Goal: Task Accomplishment & Management: Manage account settings

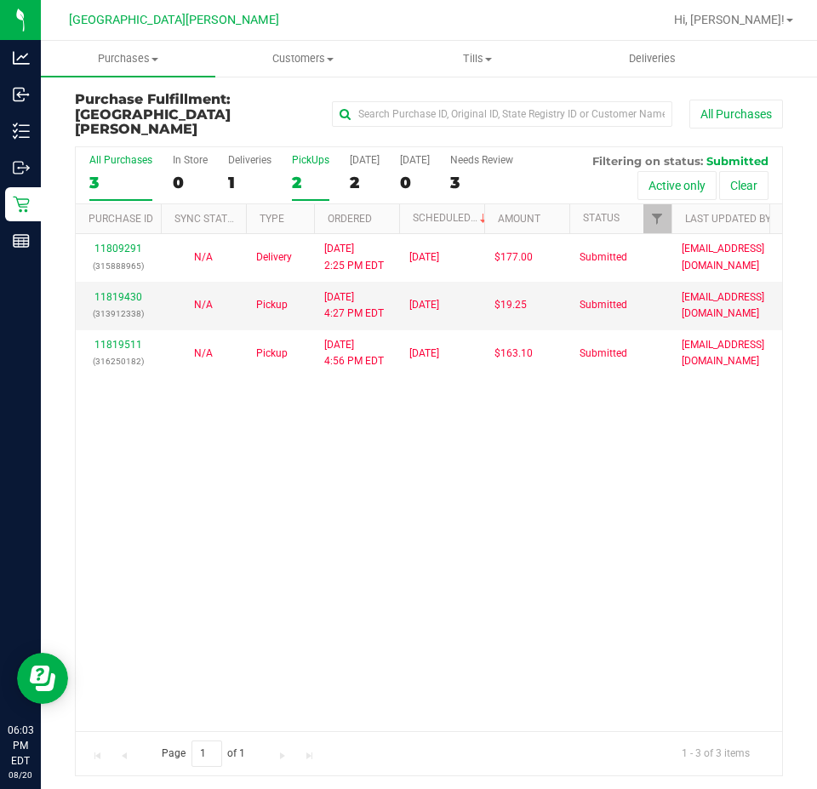
click at [292, 173] on div "2" at bounding box center [310, 183] width 37 height 20
click at [0, 0] on input "PickUps 2" at bounding box center [0, 0] width 0 height 0
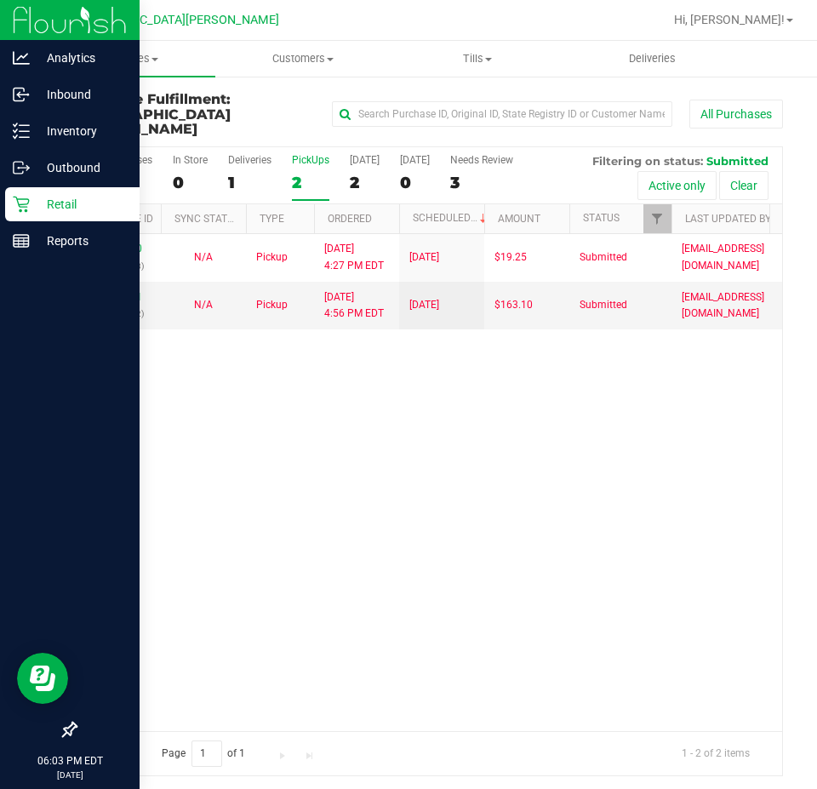
click at [28, 210] on icon at bounding box center [21, 204] width 17 height 17
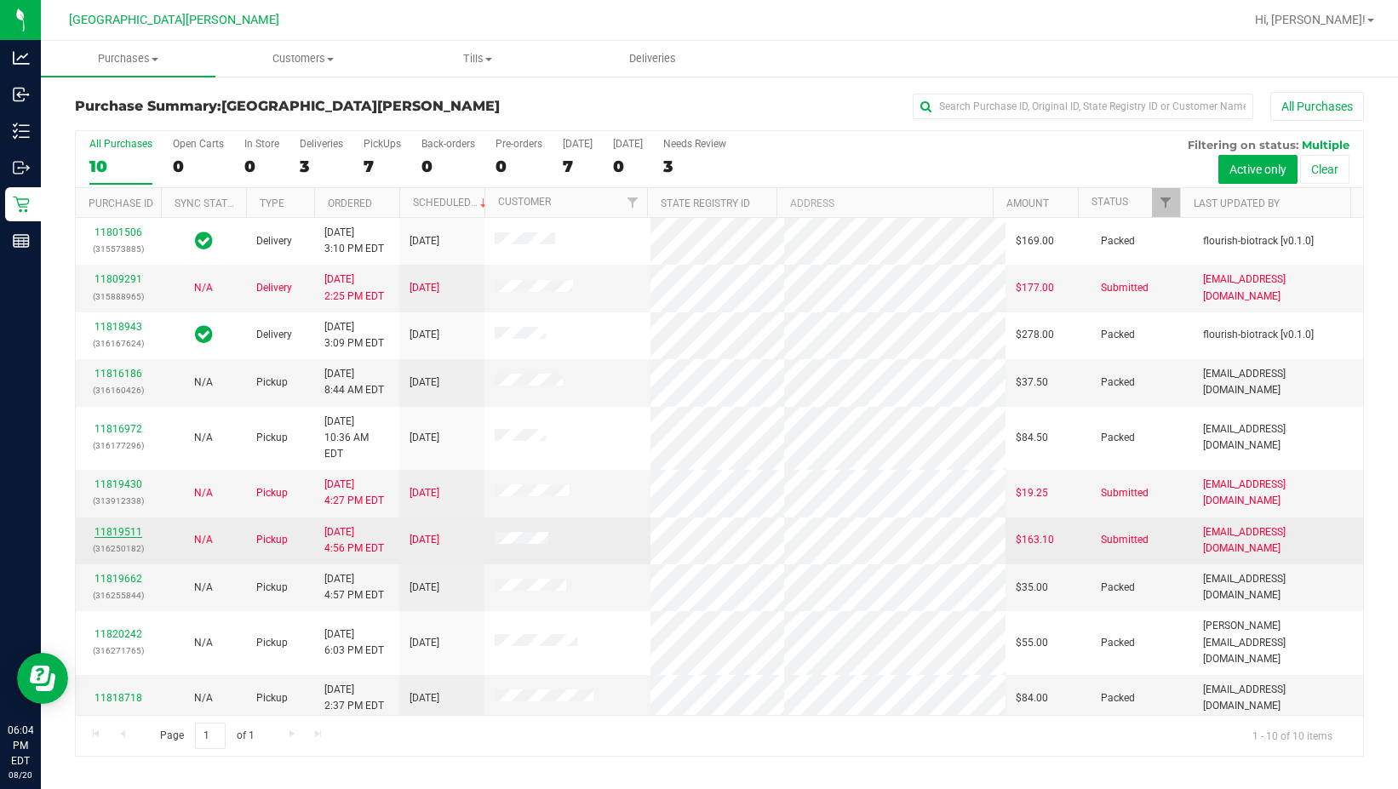
click at [135, 526] on link "11819511" at bounding box center [118, 532] width 48 height 12
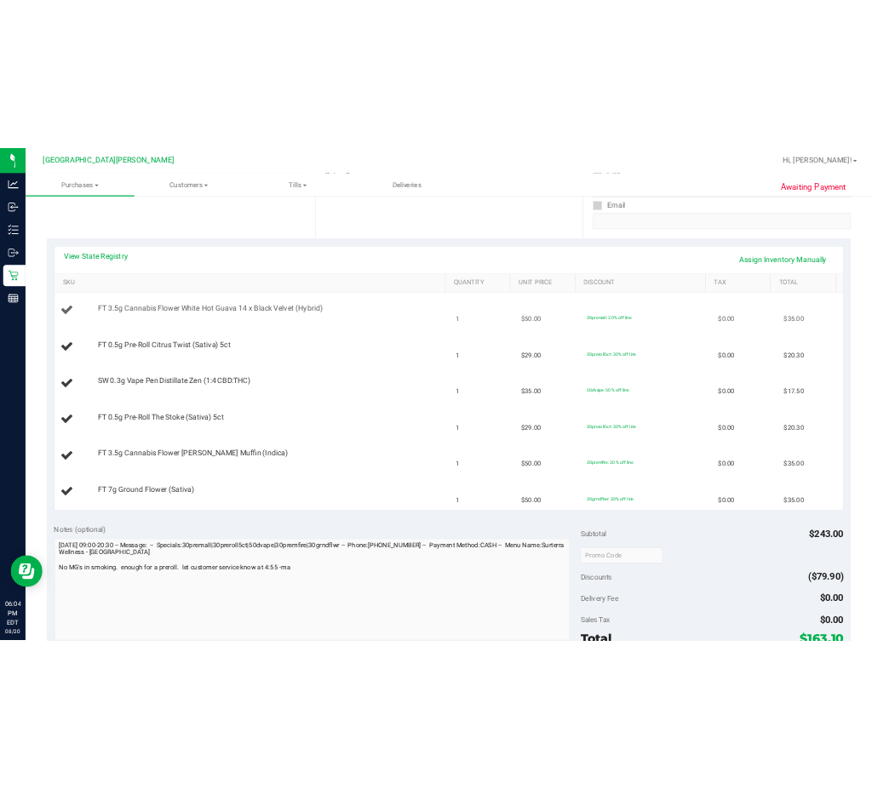
scroll to position [340, 0]
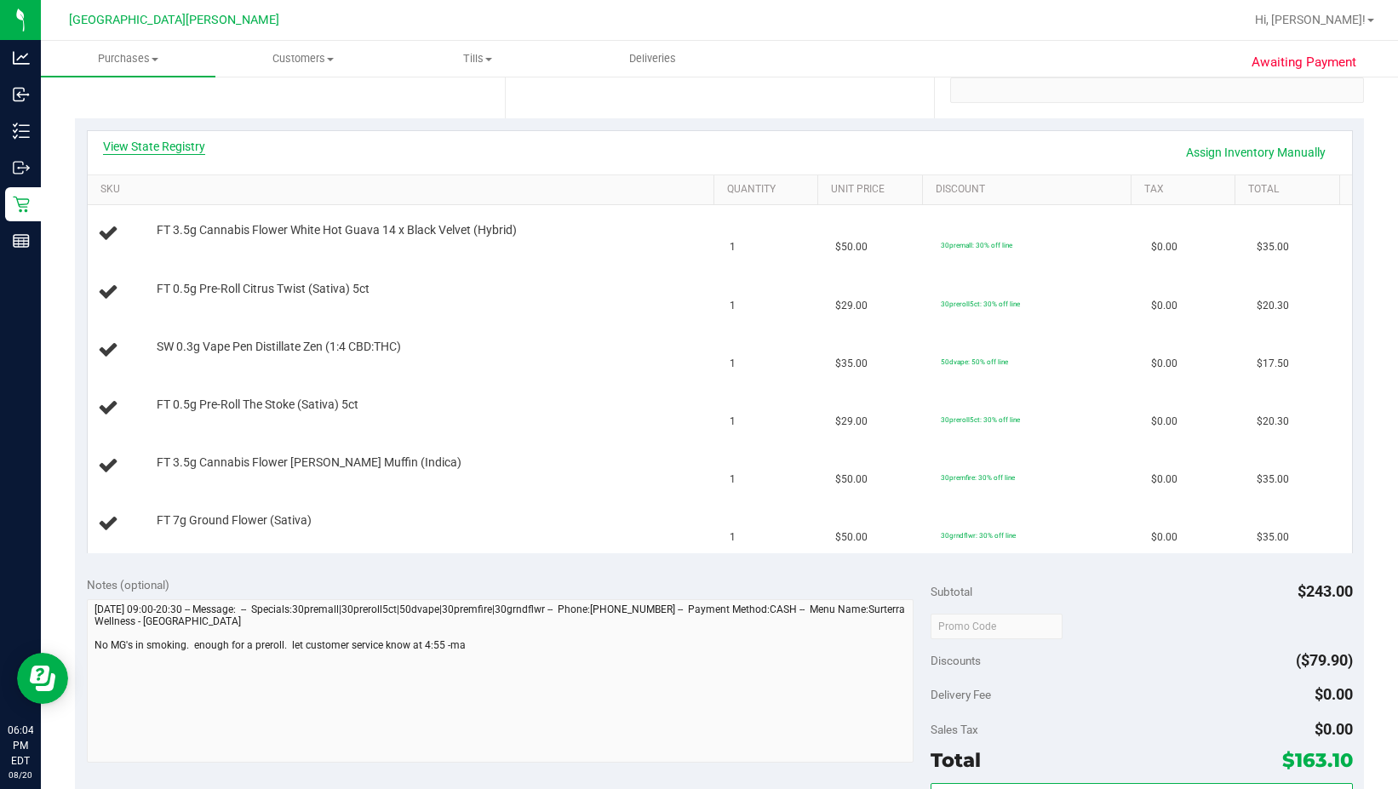
click at [174, 149] on link "View State Registry" at bounding box center [154, 146] width 102 height 17
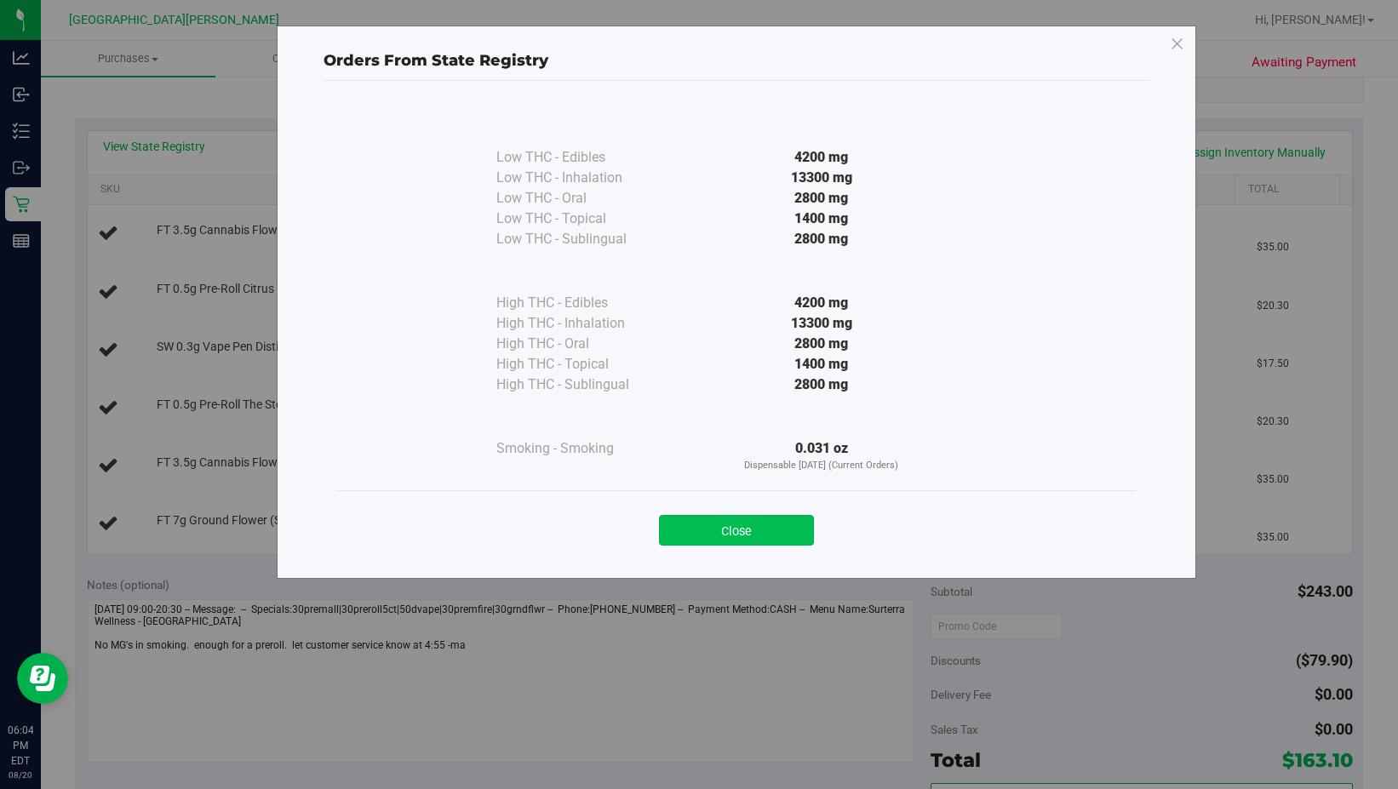
click at [740, 516] on button "Close" at bounding box center [736, 530] width 155 height 31
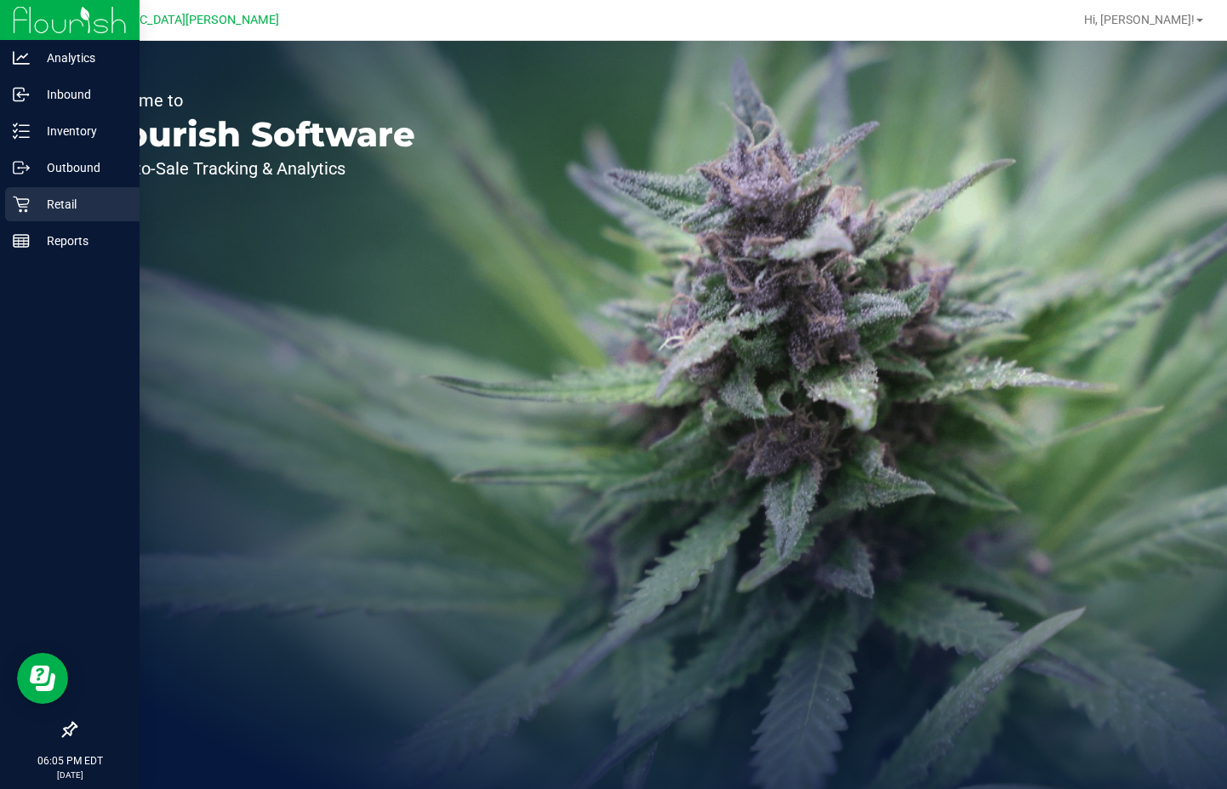
click at [37, 201] on p "Retail" at bounding box center [81, 204] width 102 height 20
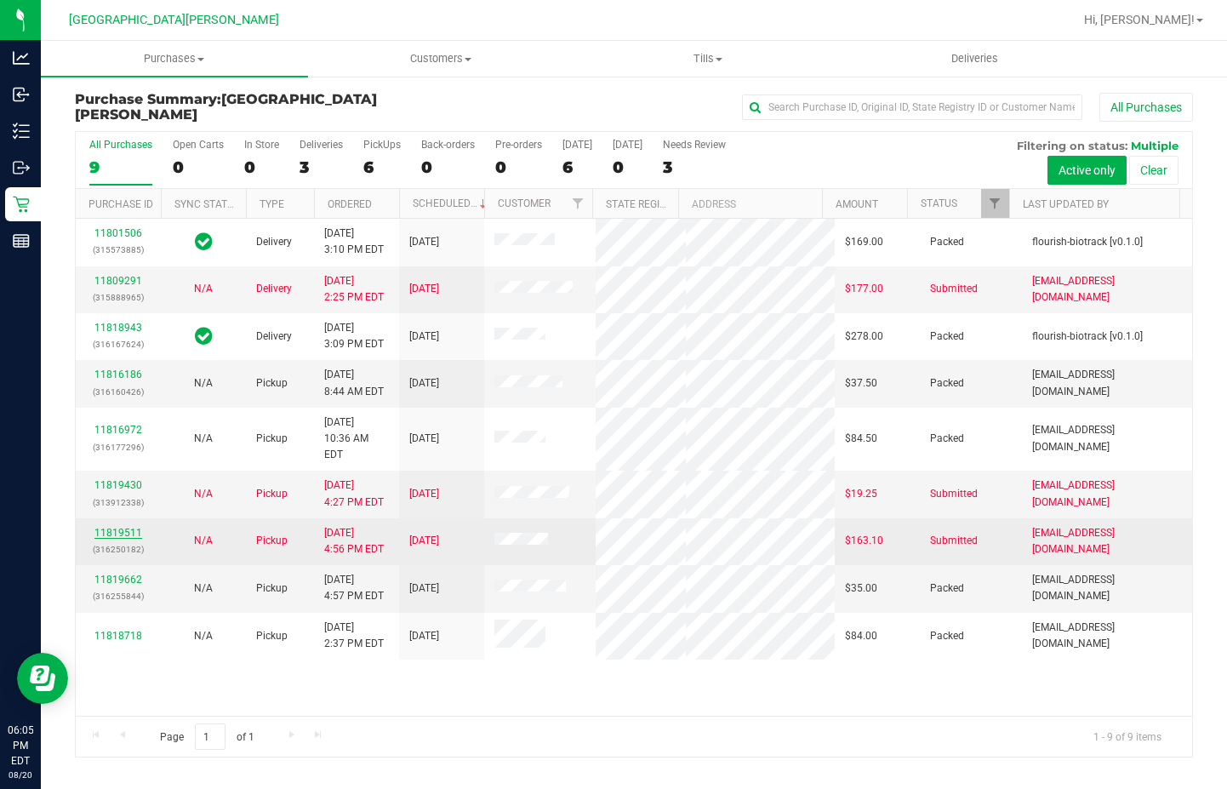
click at [133, 527] on link "11819511" at bounding box center [118, 533] width 48 height 12
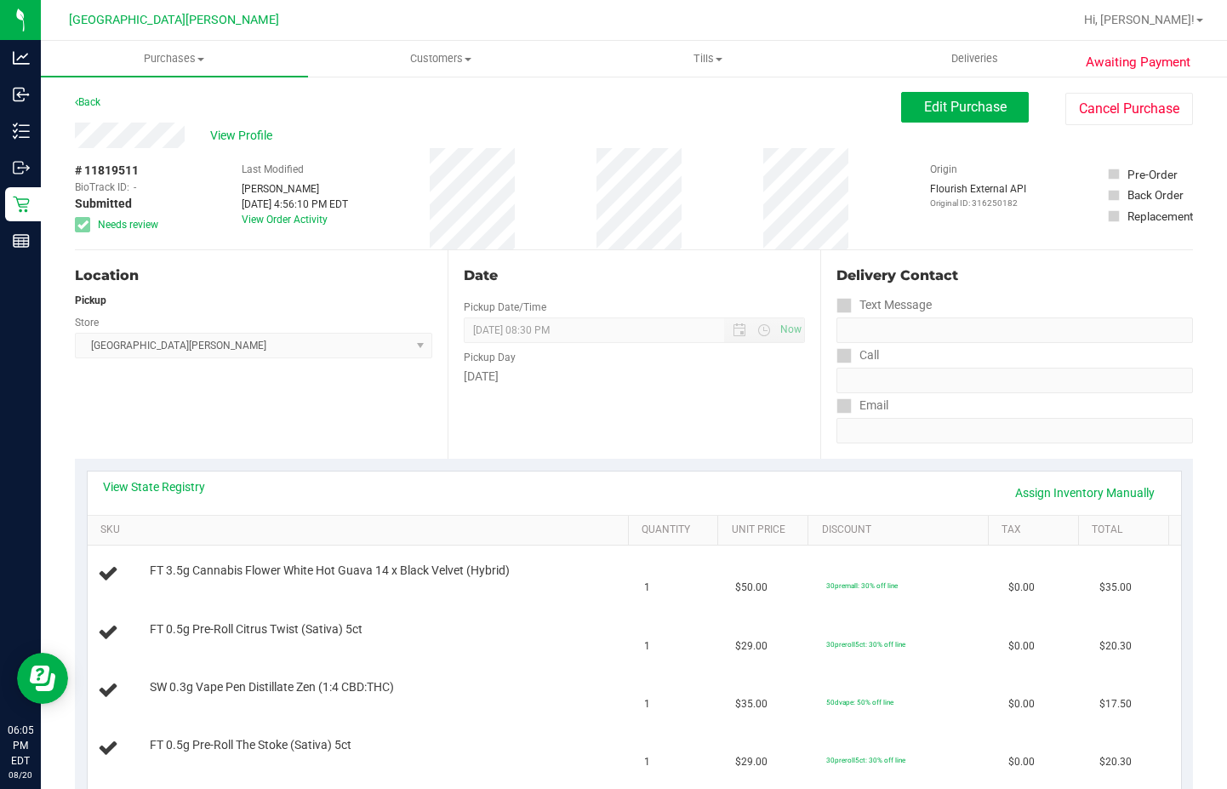
click at [660, 185] on div "# 11819511 BioTrack ID: - Submitted Needs review Last Modified Tim Lockwood Aug…" at bounding box center [634, 198] width 1119 height 101
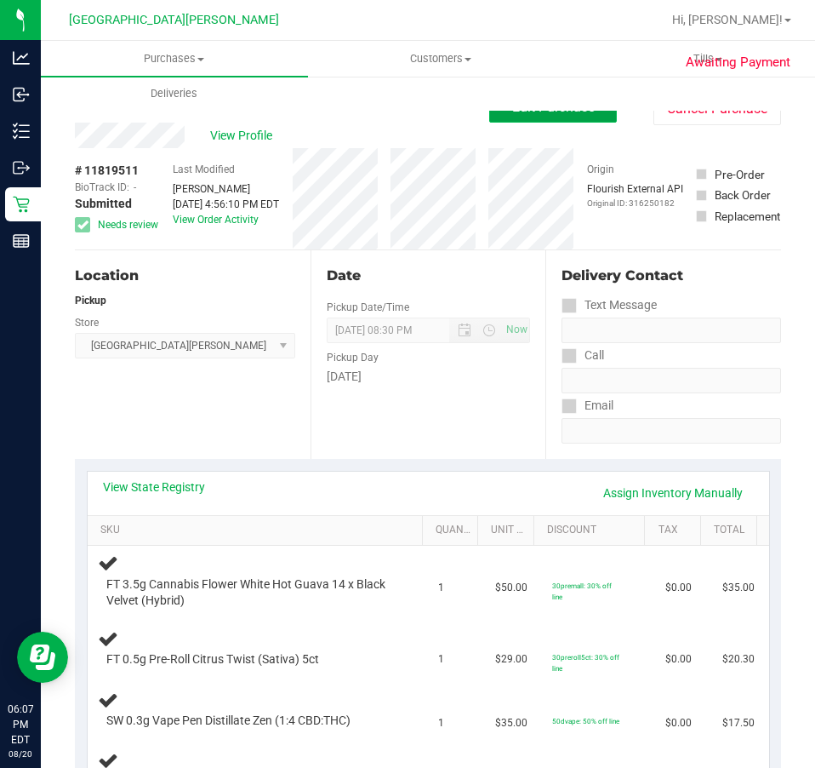
click at [579, 115] on button "Edit Purchase" at bounding box center [553, 107] width 128 height 31
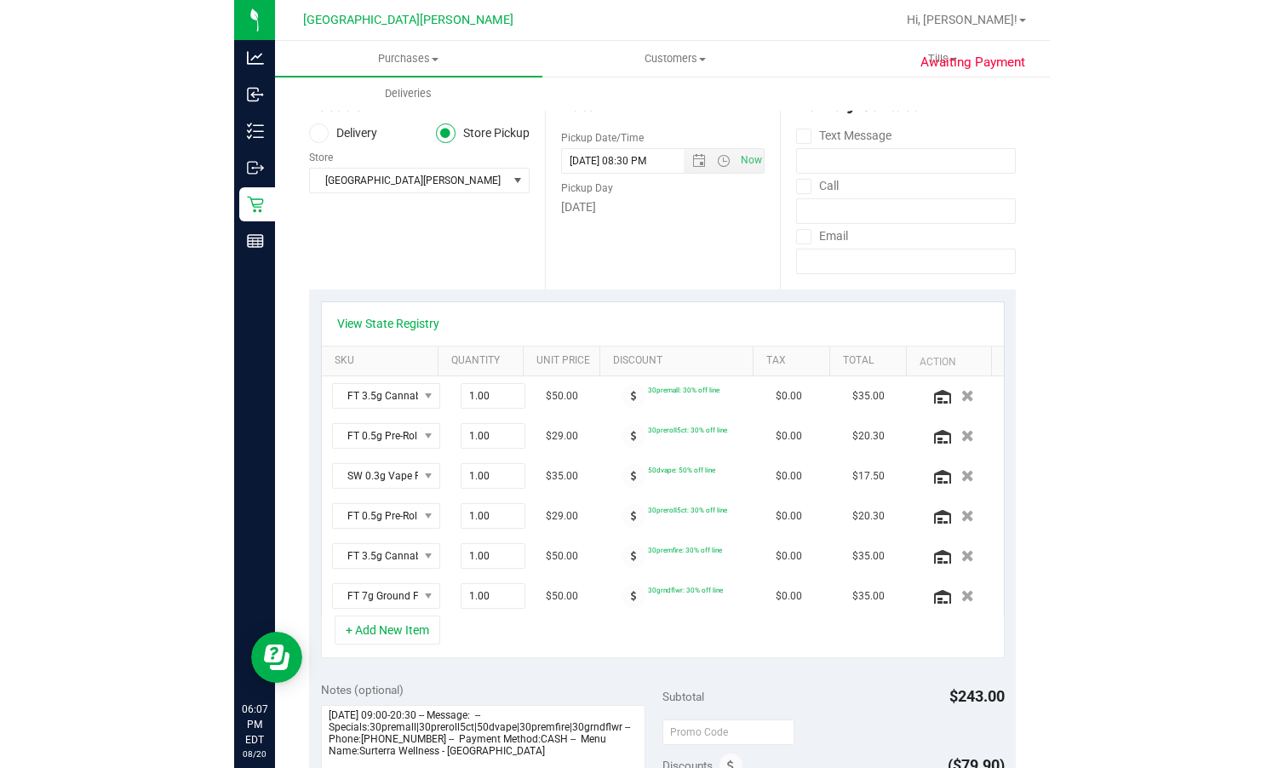
scroll to position [170, 0]
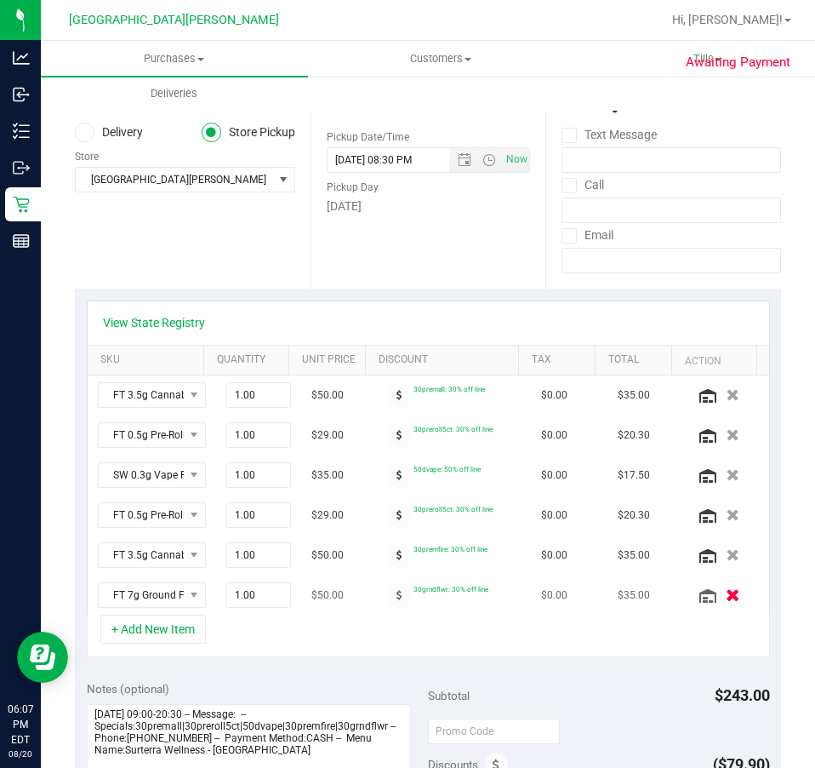
click at [718, 597] on button "button" at bounding box center [732, 595] width 29 height 18
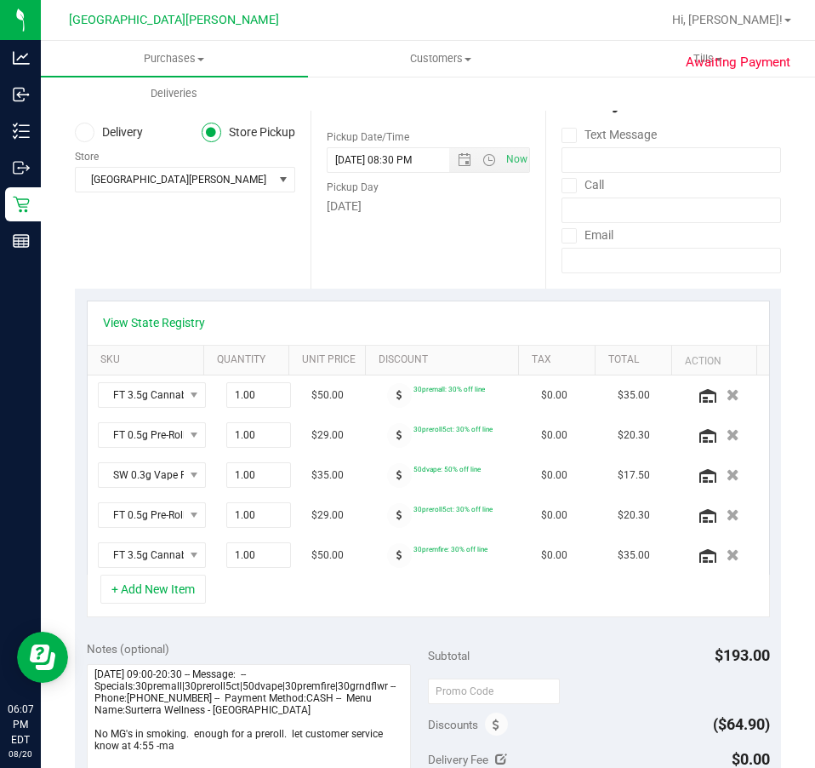
click at [727, 552] on icon "button" at bounding box center [733, 555] width 13 height 12
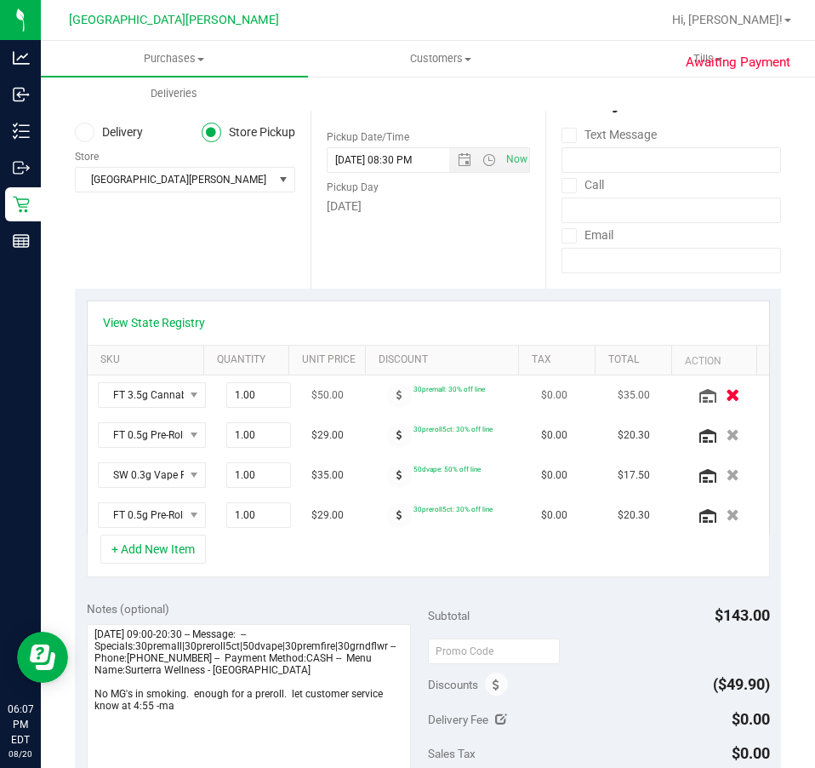
click at [726, 391] on icon "button" at bounding box center [733, 395] width 14 height 13
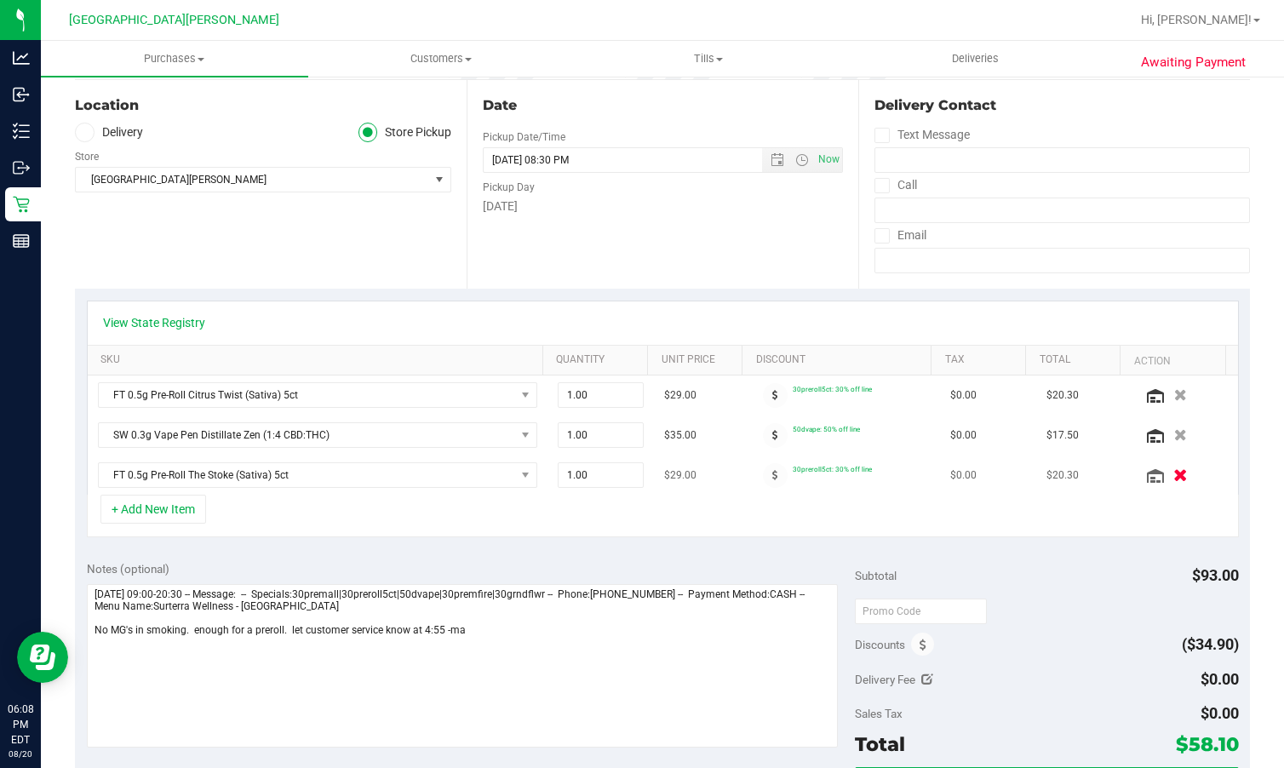
click at [871, 472] on icon "button" at bounding box center [1180, 475] width 14 height 13
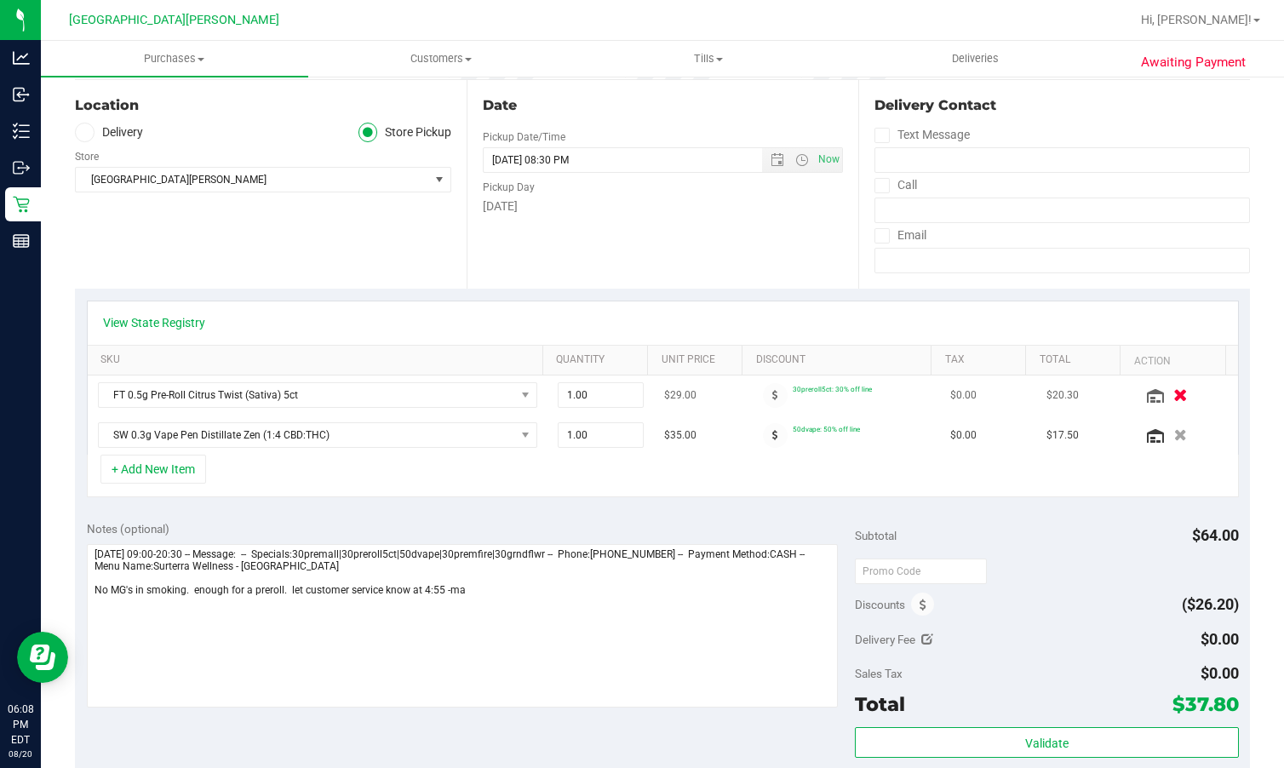
click at [871, 391] on icon "button" at bounding box center [1180, 395] width 14 height 13
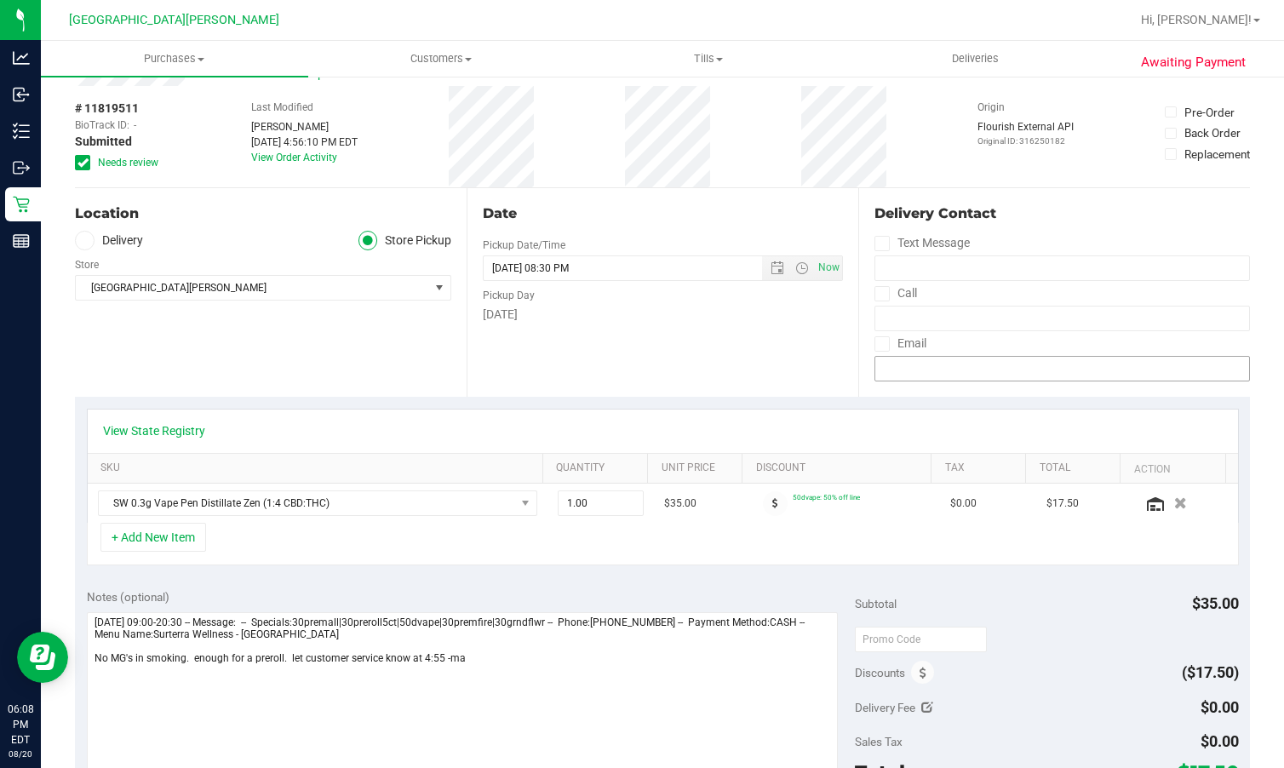
scroll to position [0, 0]
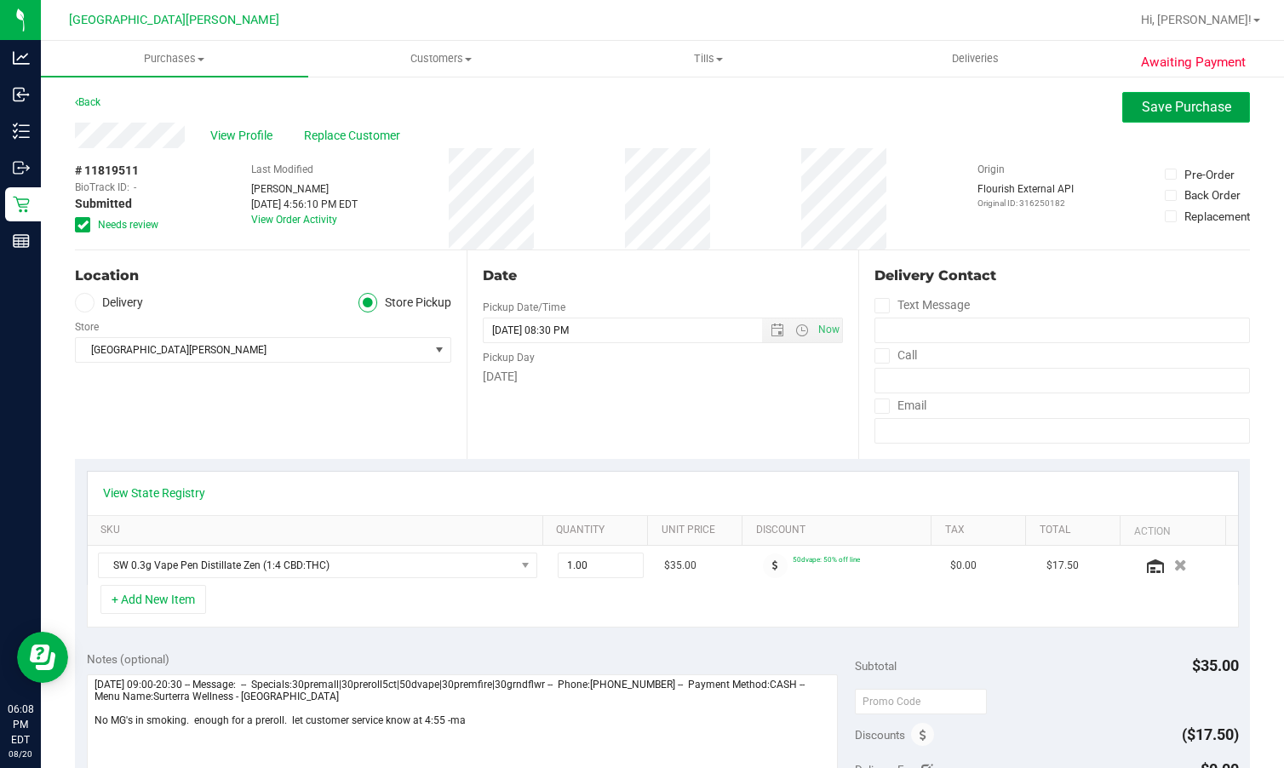
click at [871, 96] on button "Save Purchase" at bounding box center [1186, 107] width 128 height 31
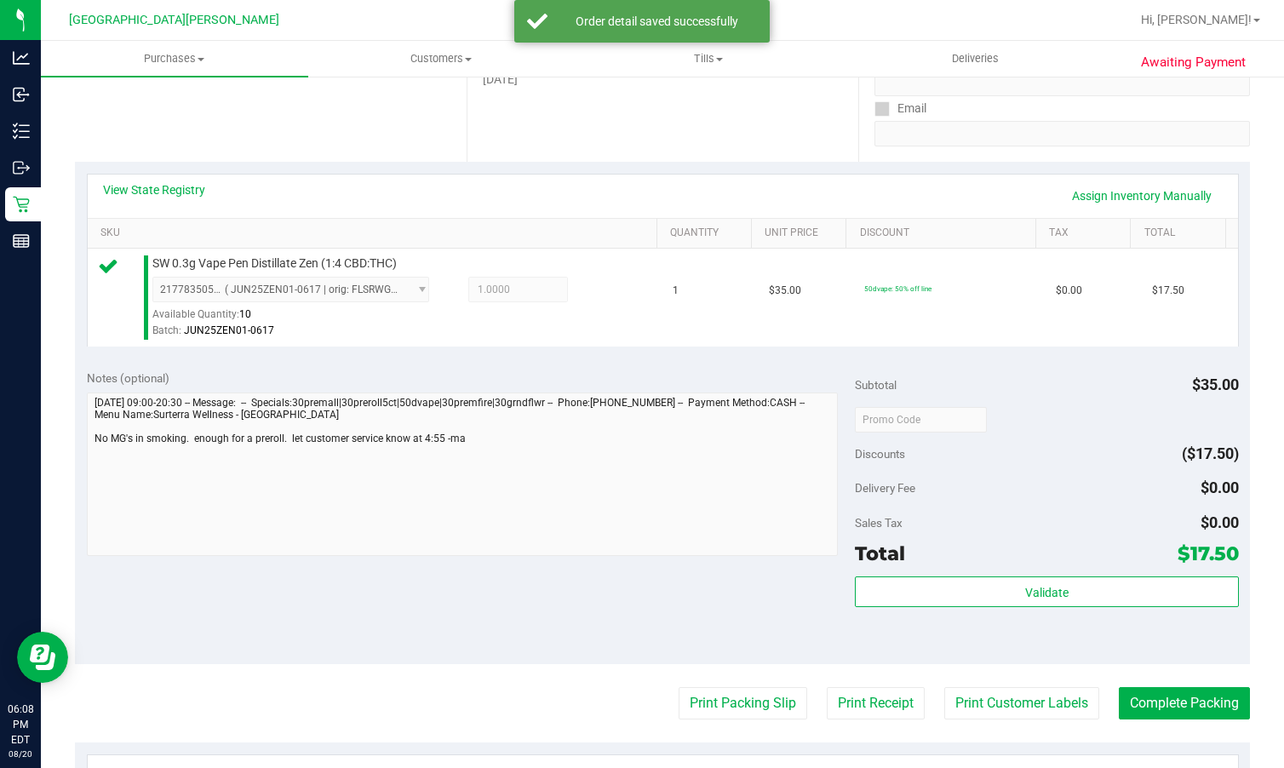
scroll to position [426, 0]
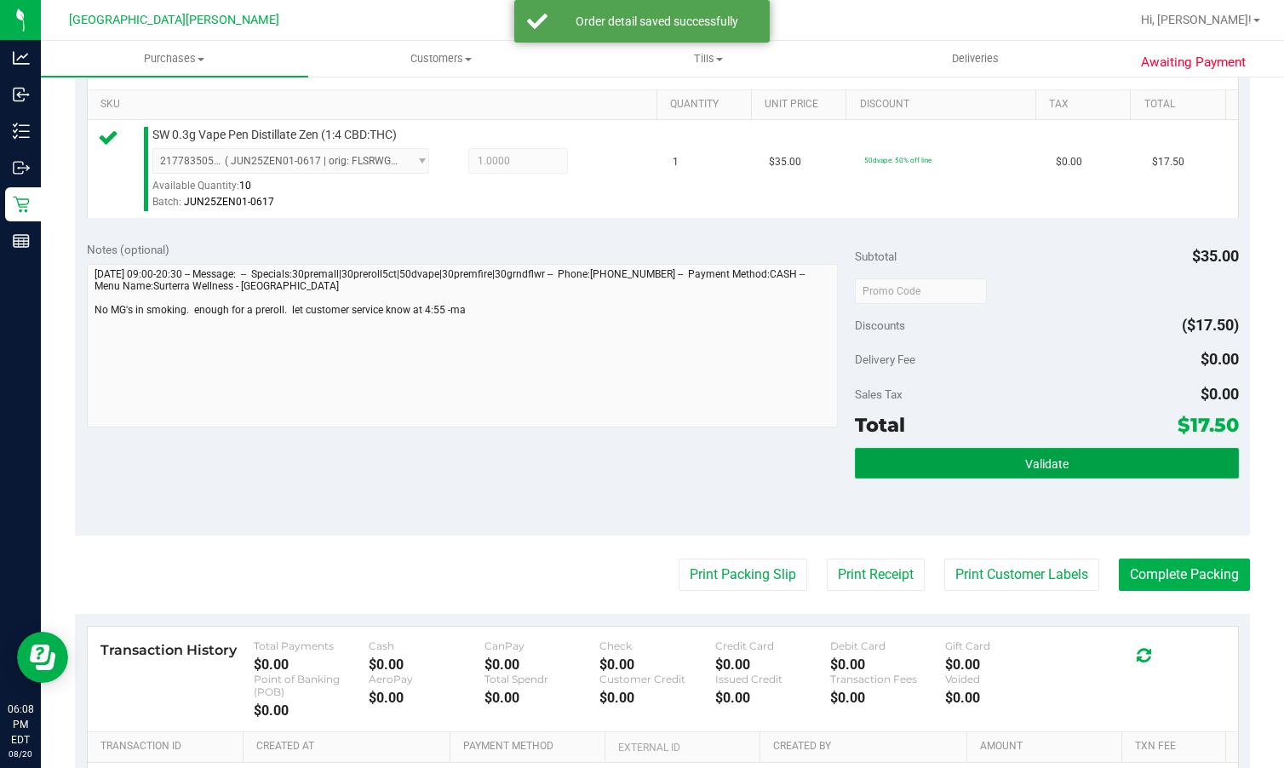
click at [871, 453] on button "Validate" at bounding box center [1047, 463] width 384 height 31
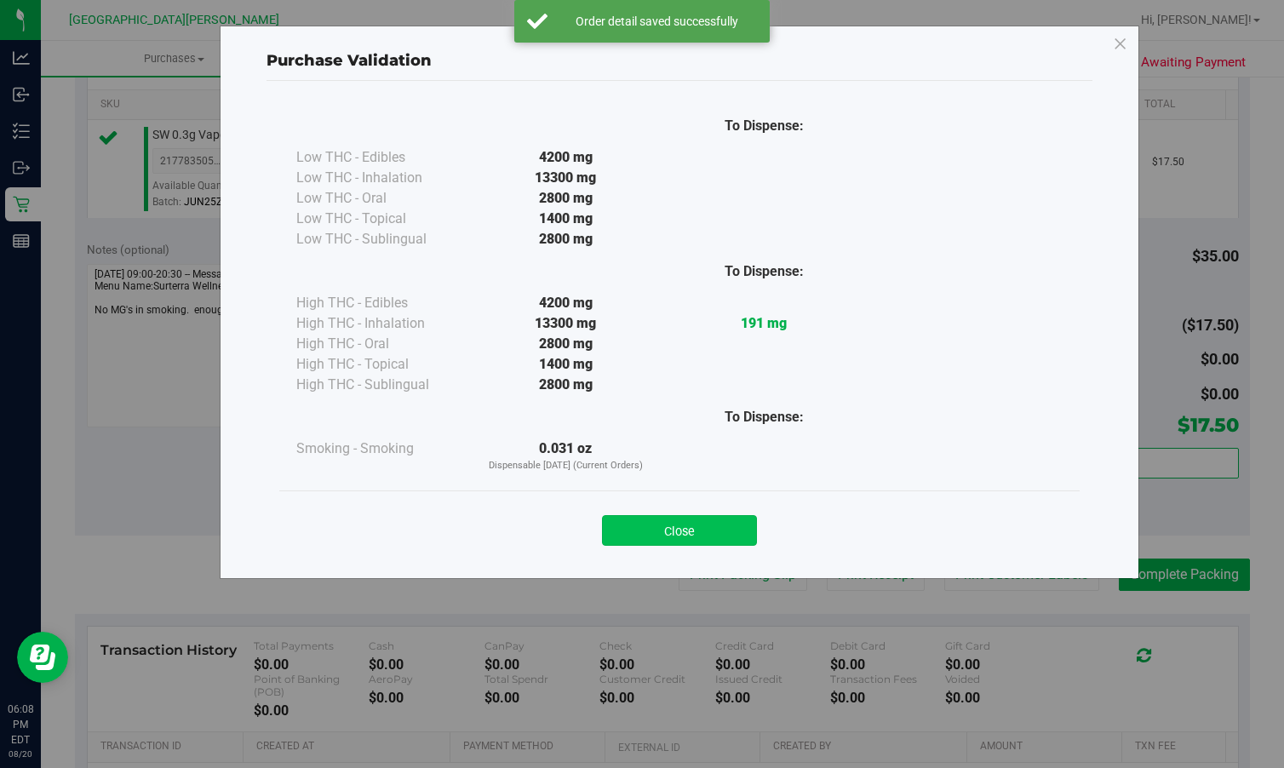
click at [678, 526] on button "Close" at bounding box center [679, 530] width 155 height 31
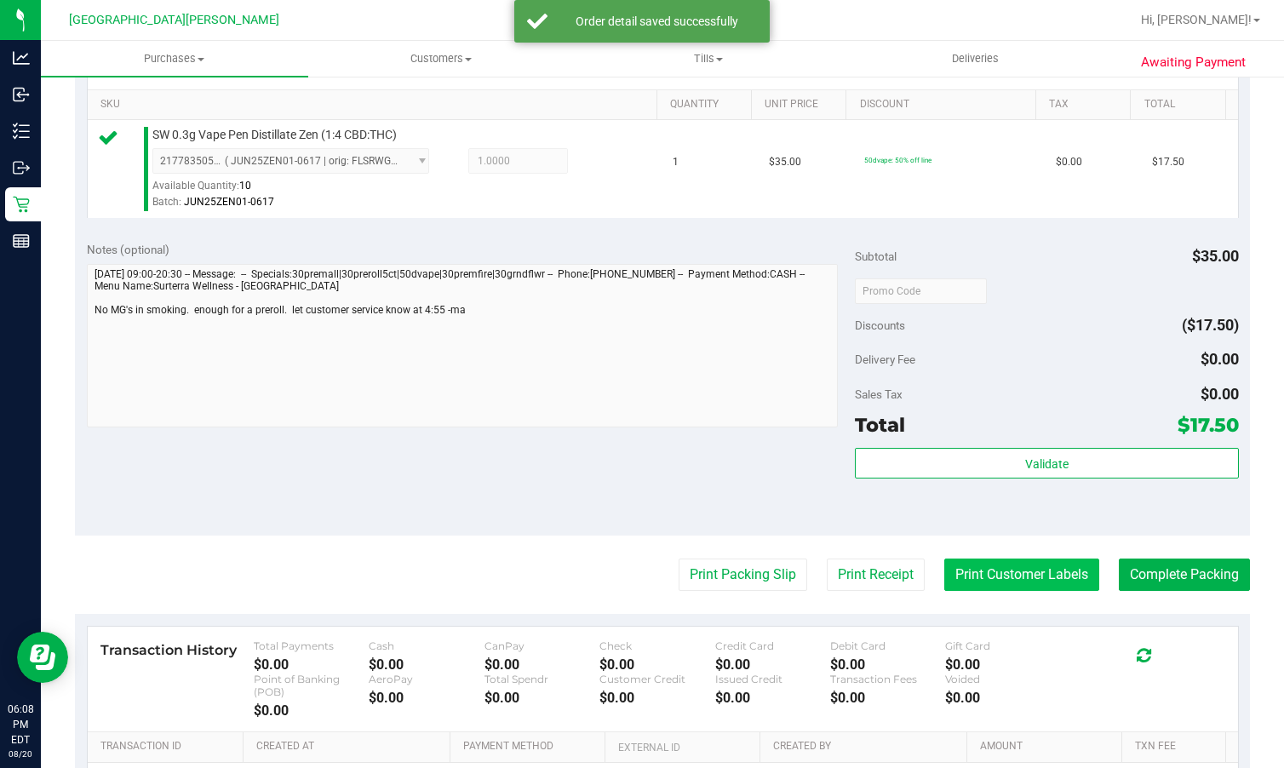
click at [871, 569] on button "Print Customer Labels" at bounding box center [1021, 574] width 155 height 32
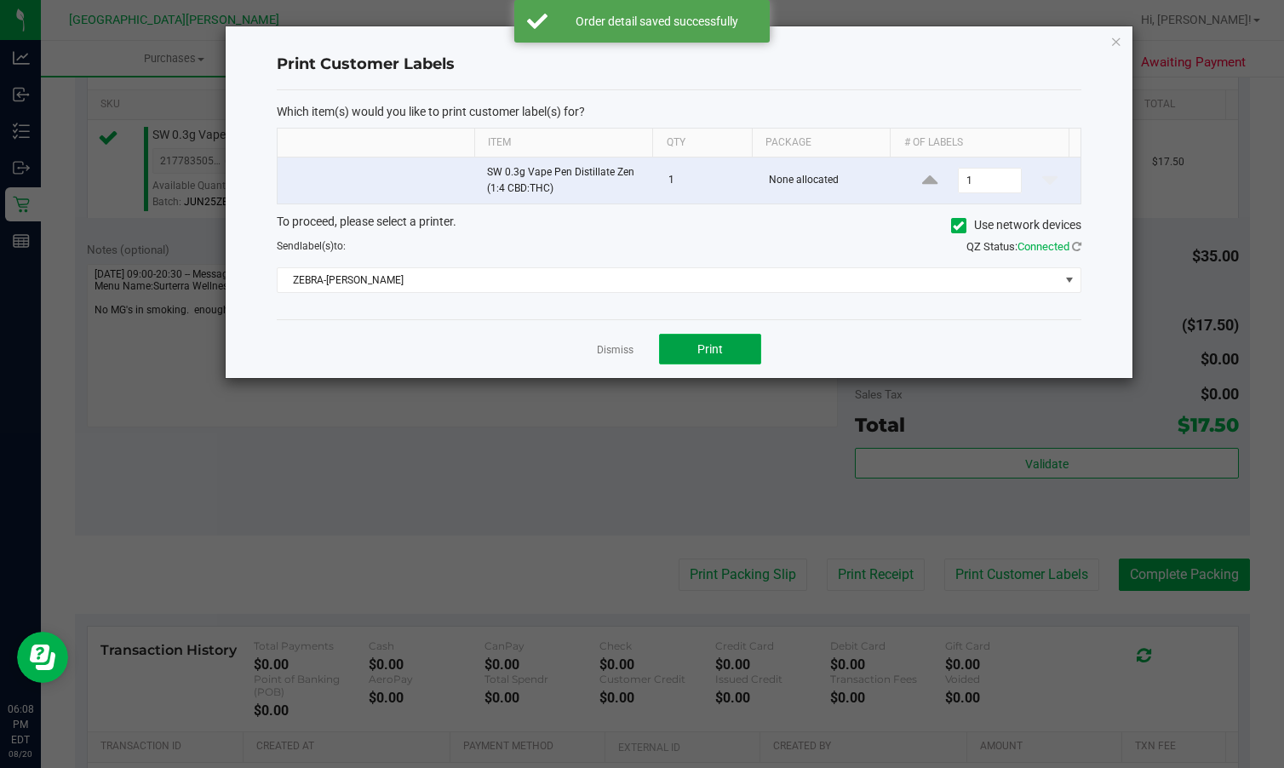
click at [692, 352] on button "Print" at bounding box center [710, 349] width 102 height 31
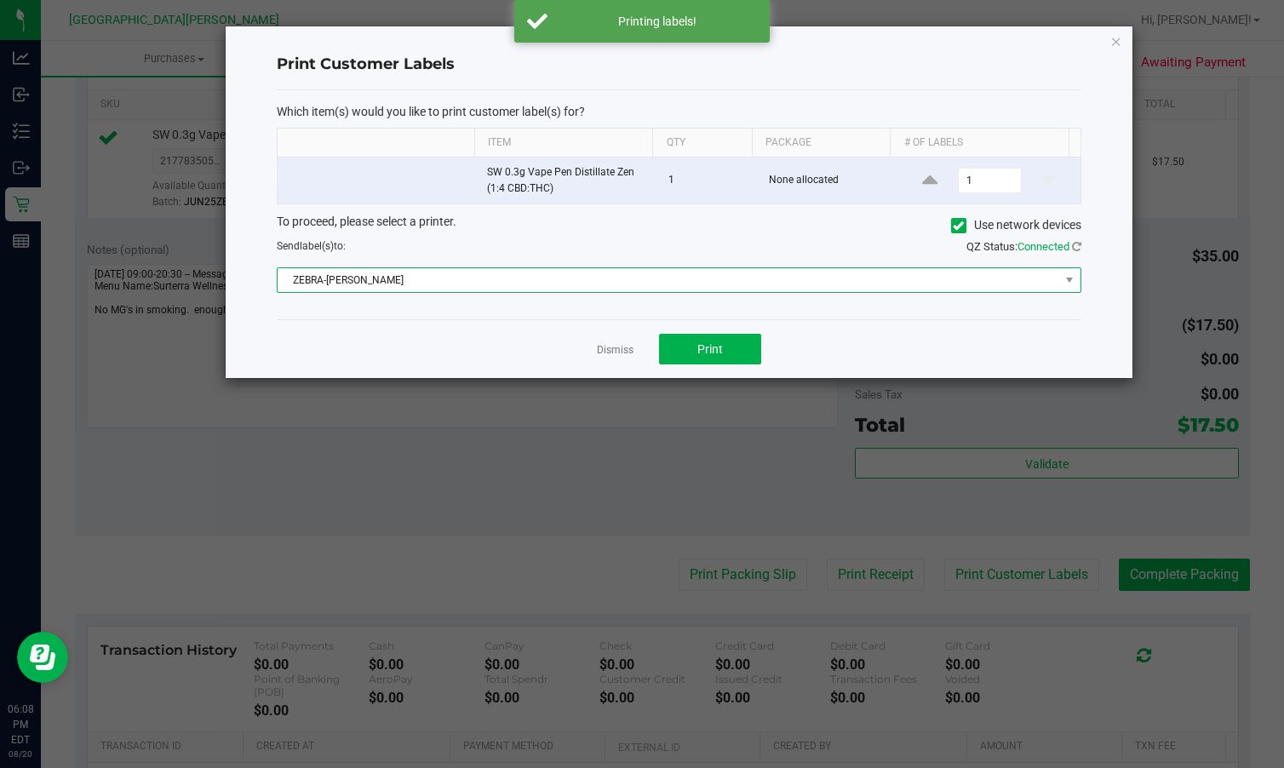
click at [522, 283] on span "ZEBRA-EDITH-FLAGG" at bounding box center [667, 280] width 781 height 24
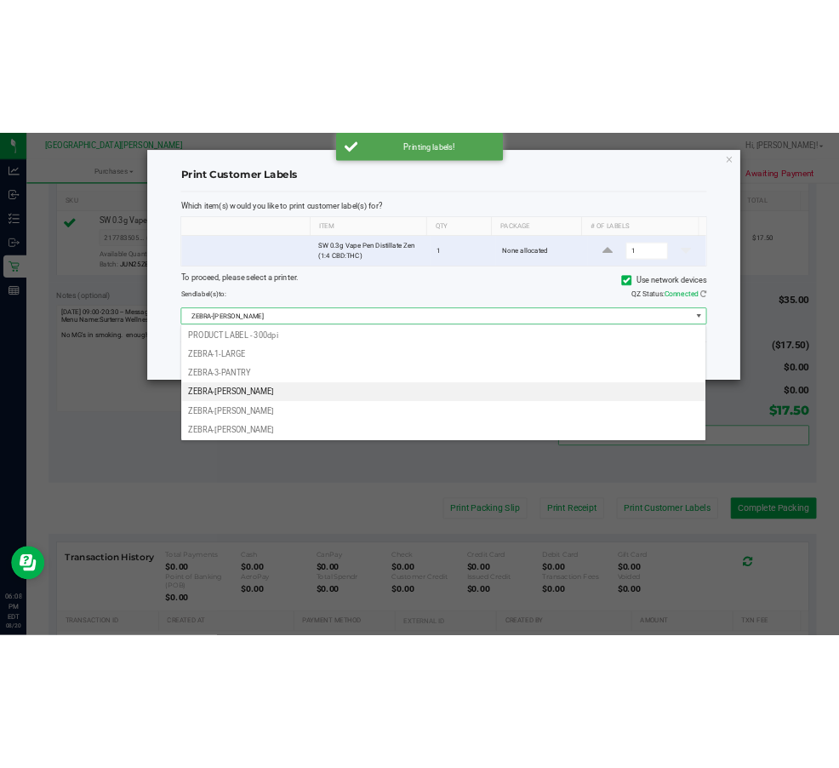
scroll to position [3, 0]
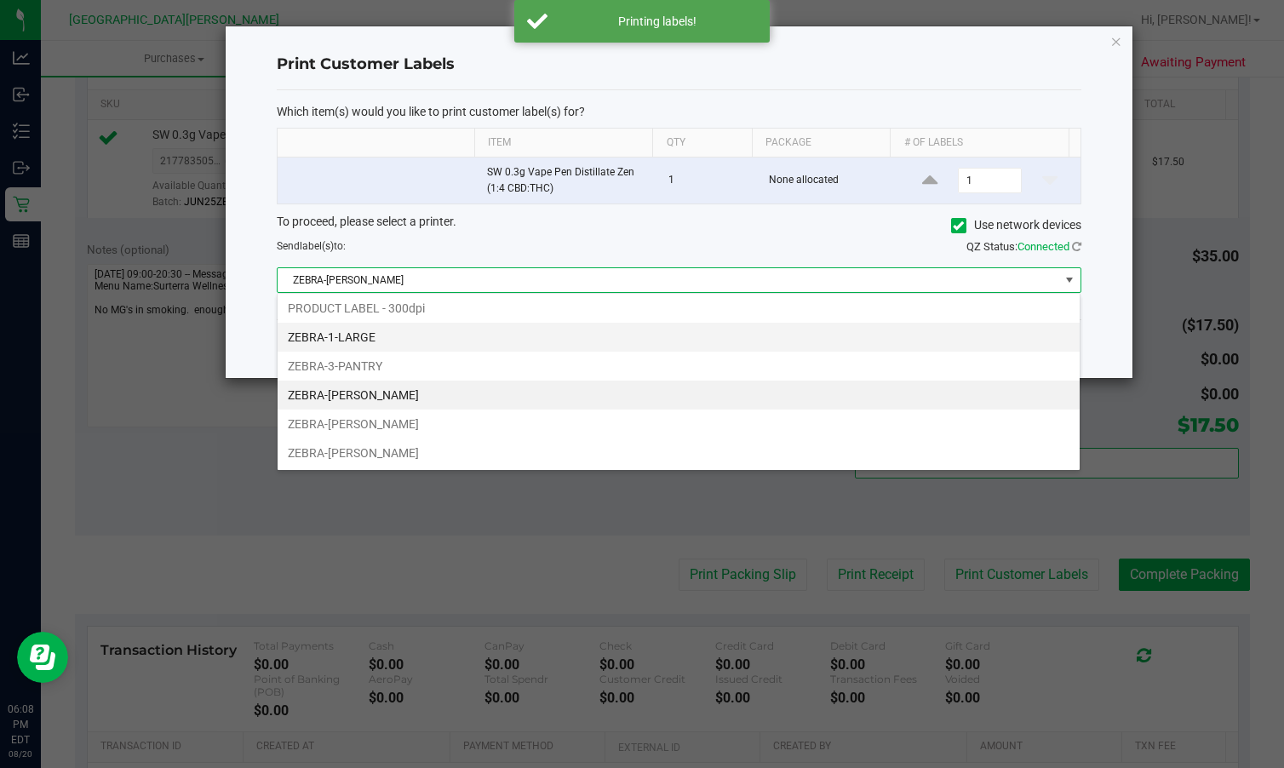
click at [394, 339] on li "ZEBRA-1-LARGE" at bounding box center [678, 337] width 802 height 29
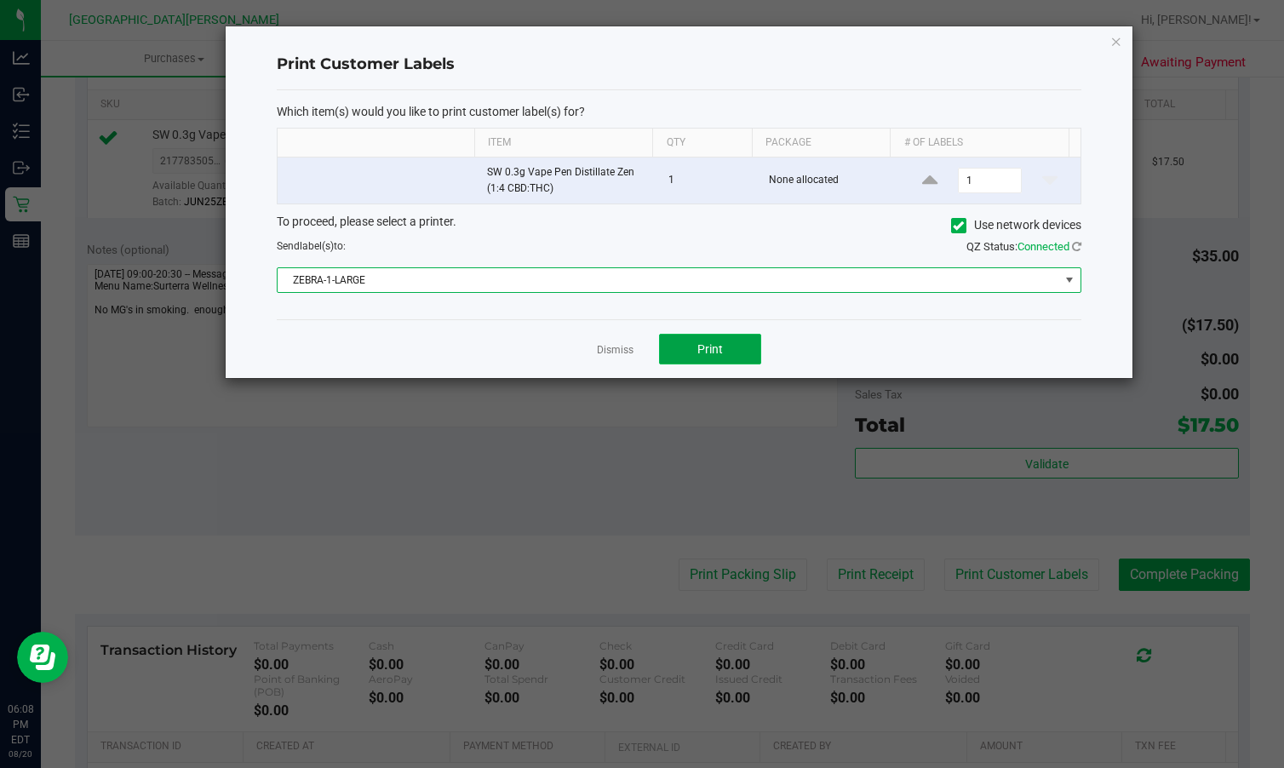
click at [741, 345] on button "Print" at bounding box center [710, 349] width 102 height 31
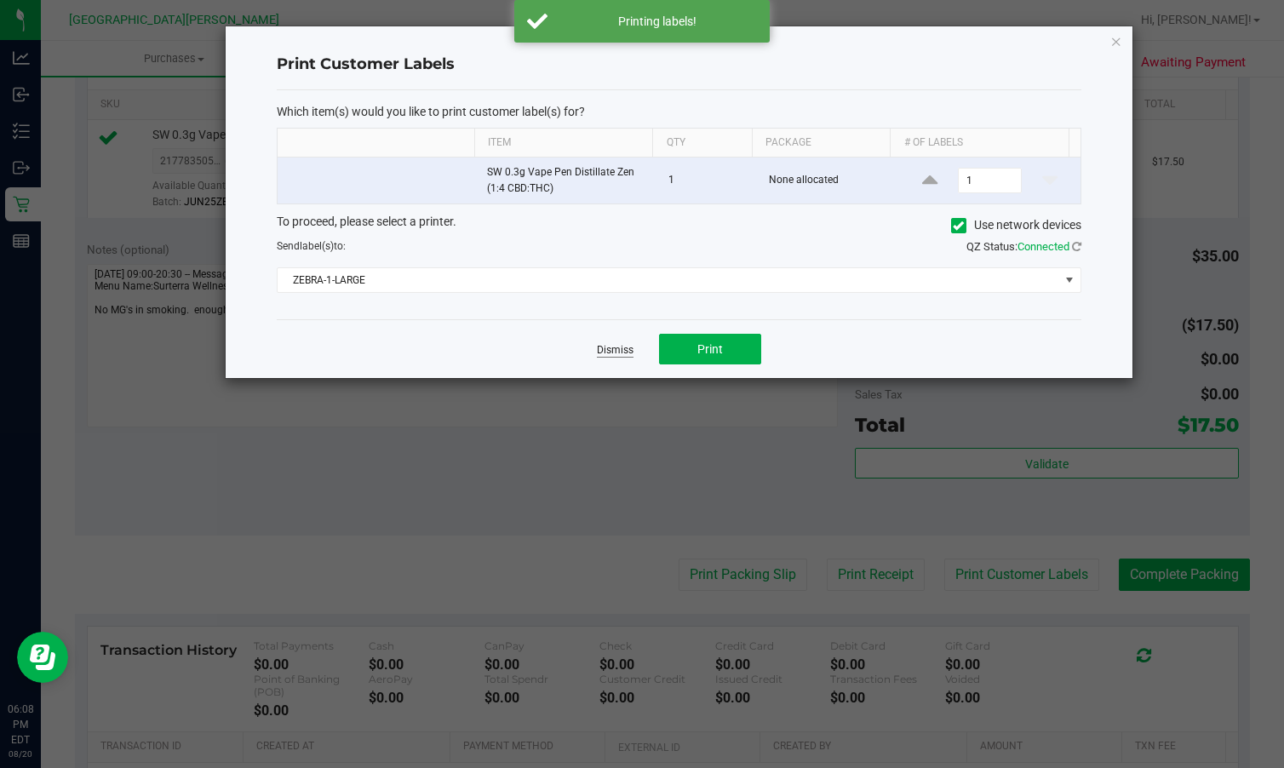
click at [604, 347] on link "Dismiss" at bounding box center [615, 350] width 37 height 14
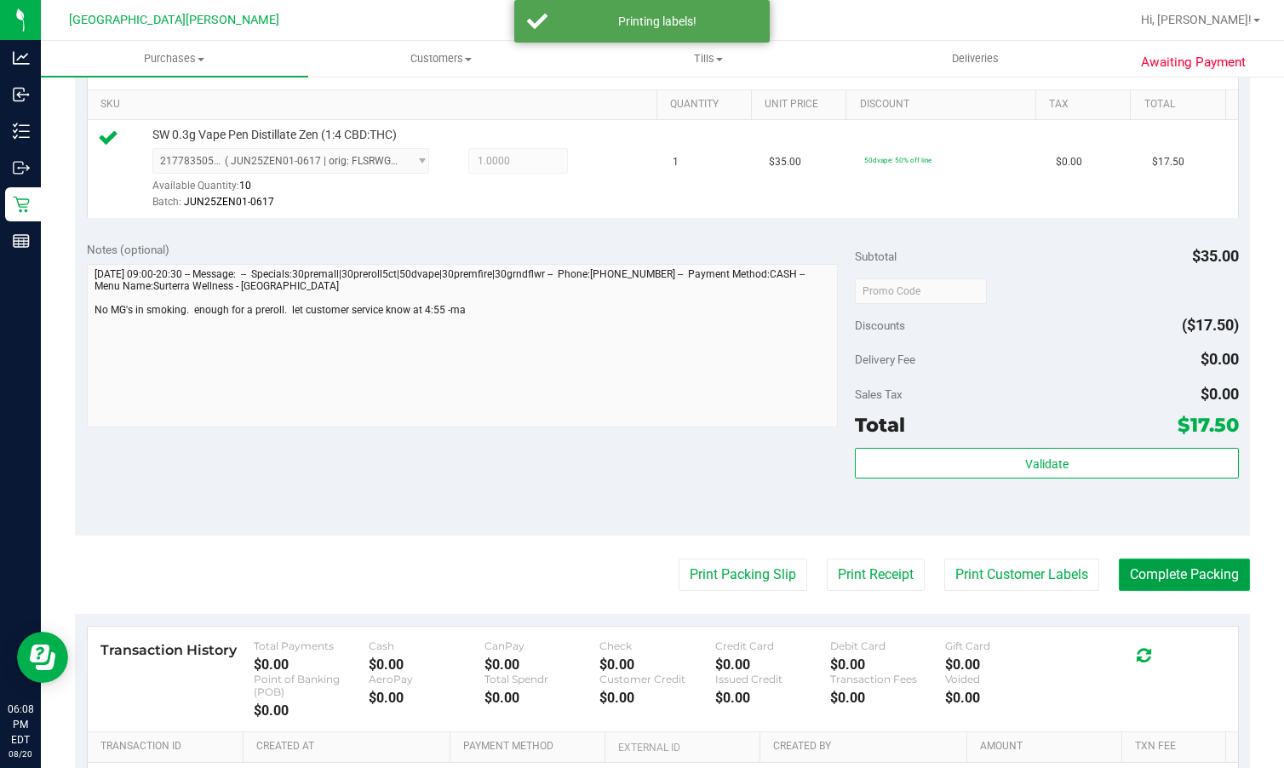
click at [871, 574] on button "Complete Packing" at bounding box center [1184, 574] width 131 height 32
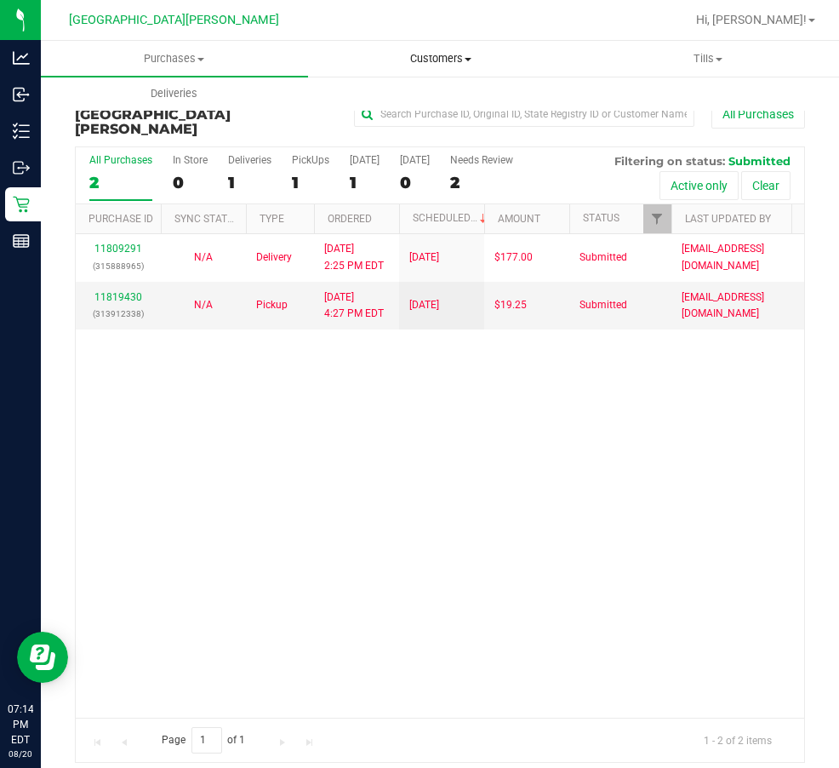
click at [442, 64] on span "Customers" at bounding box center [442, 58] width 266 height 15
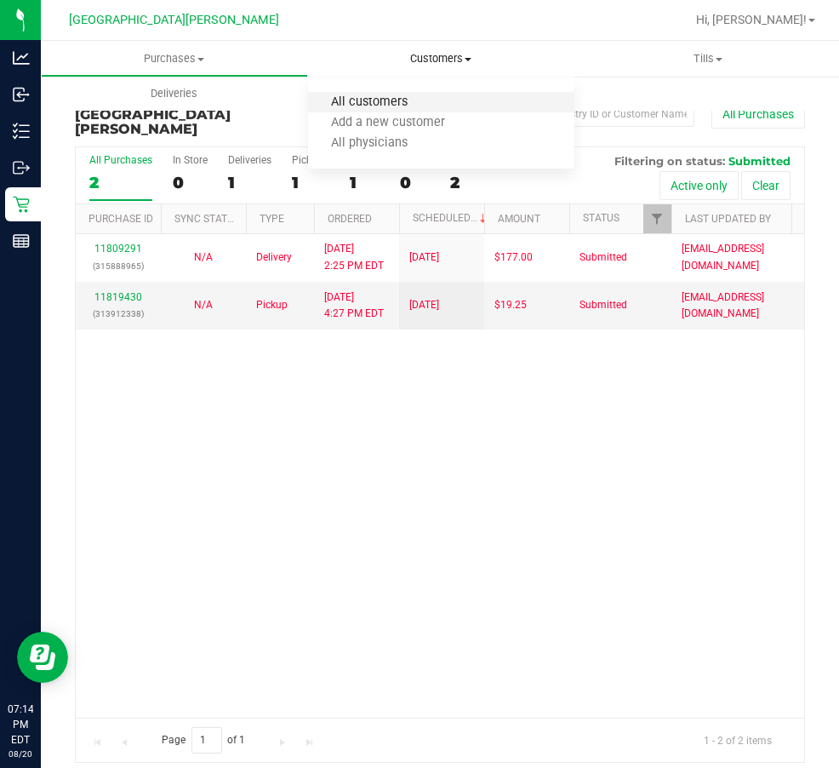
click at [413, 98] on span "All customers" at bounding box center [369, 102] width 123 height 14
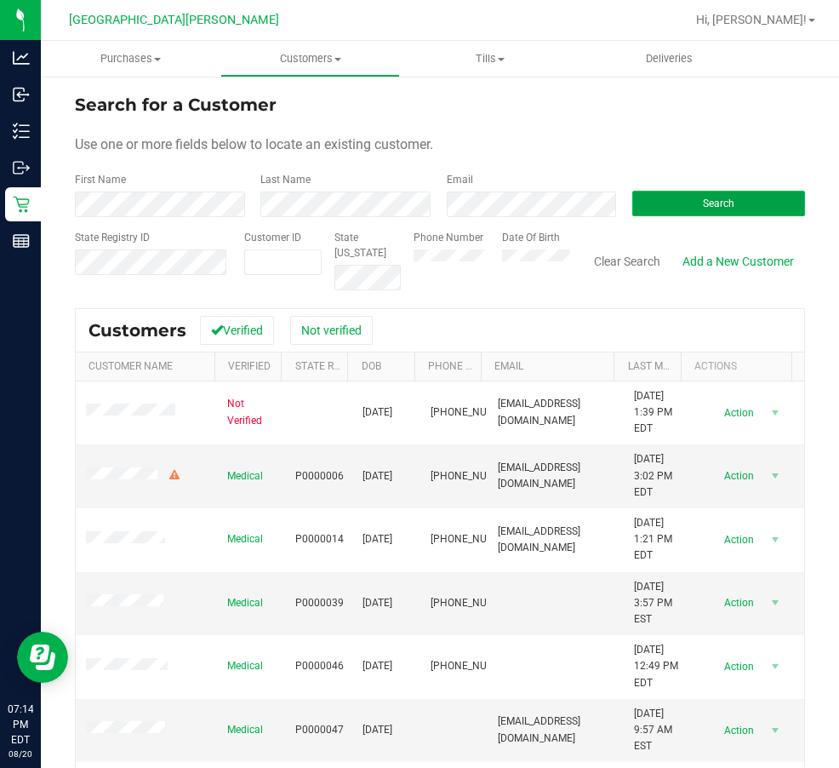
click at [666, 196] on button "Search" at bounding box center [718, 204] width 173 height 26
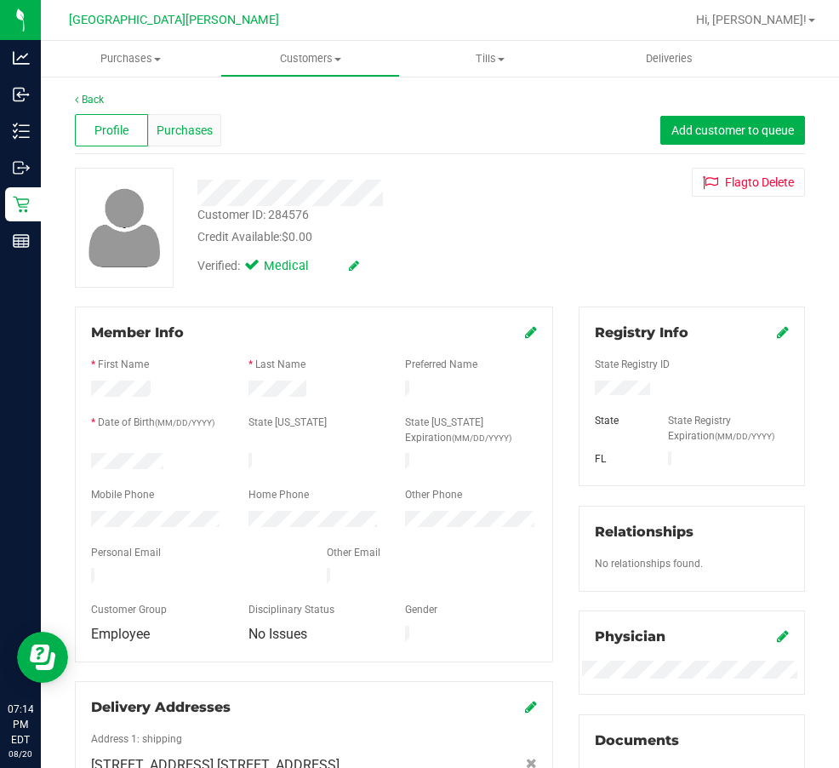
click at [174, 132] on span "Purchases" at bounding box center [185, 131] width 56 height 18
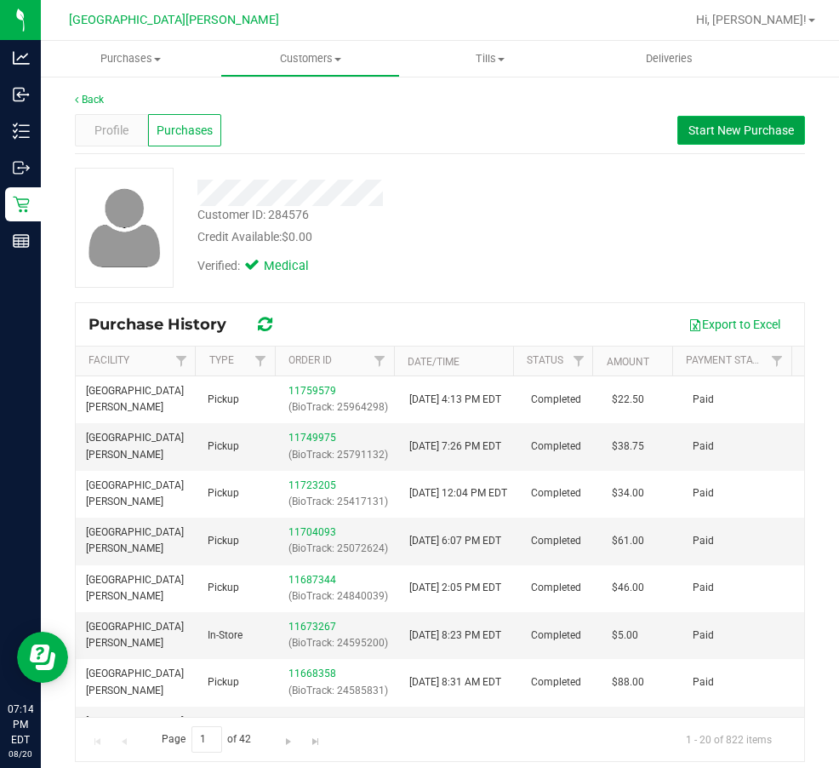
click at [751, 134] on span "Start New Purchase" at bounding box center [742, 130] width 106 height 14
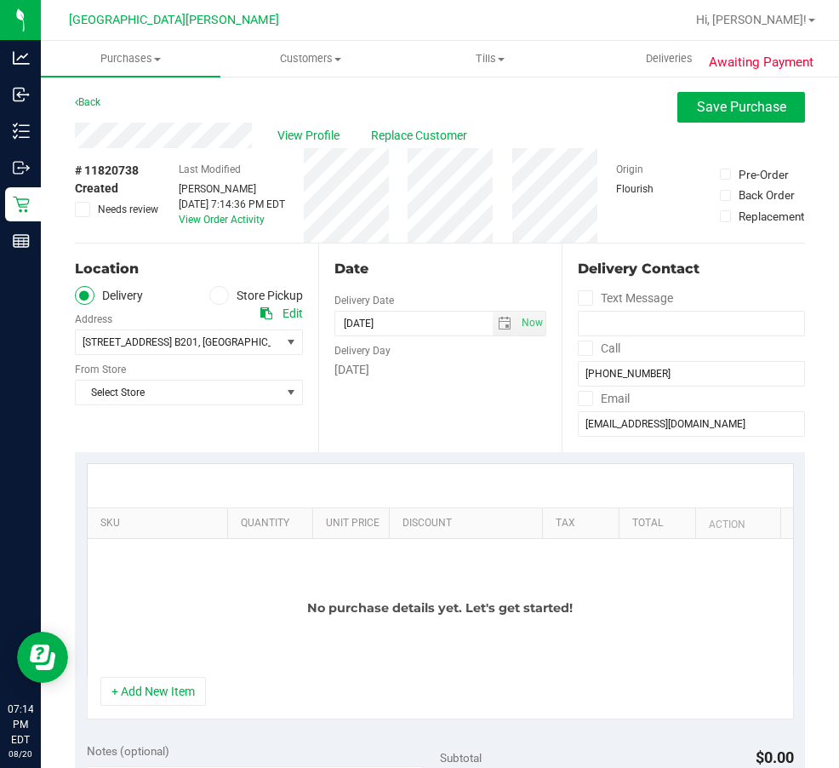
click at [218, 295] on icon at bounding box center [220, 295] width 10 height 0
click at [0, 0] on input "Store Pickup" at bounding box center [0, 0] width 0 height 0
click at [202, 337] on span "Select Store" at bounding box center [178, 342] width 205 height 24
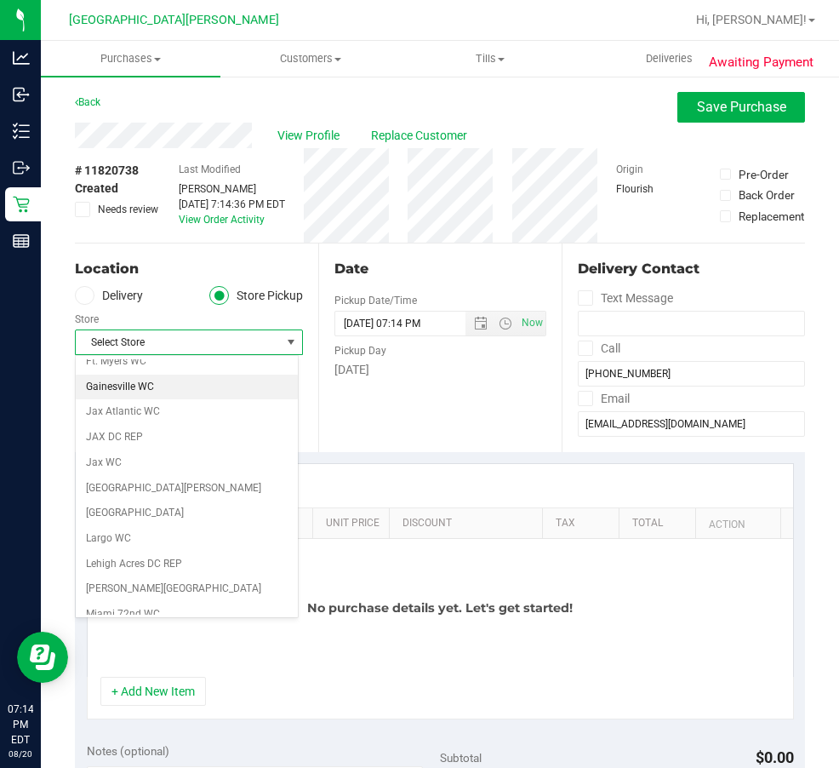
scroll to position [340, 0]
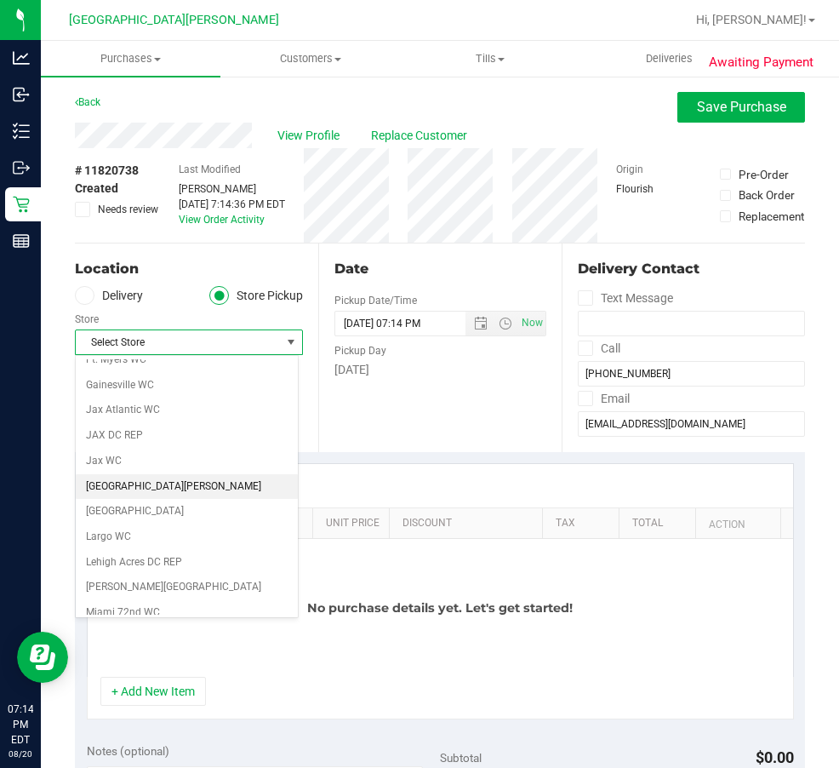
click at [148, 488] on li "[GEOGRAPHIC_DATA][PERSON_NAME]" at bounding box center [187, 487] width 222 height 26
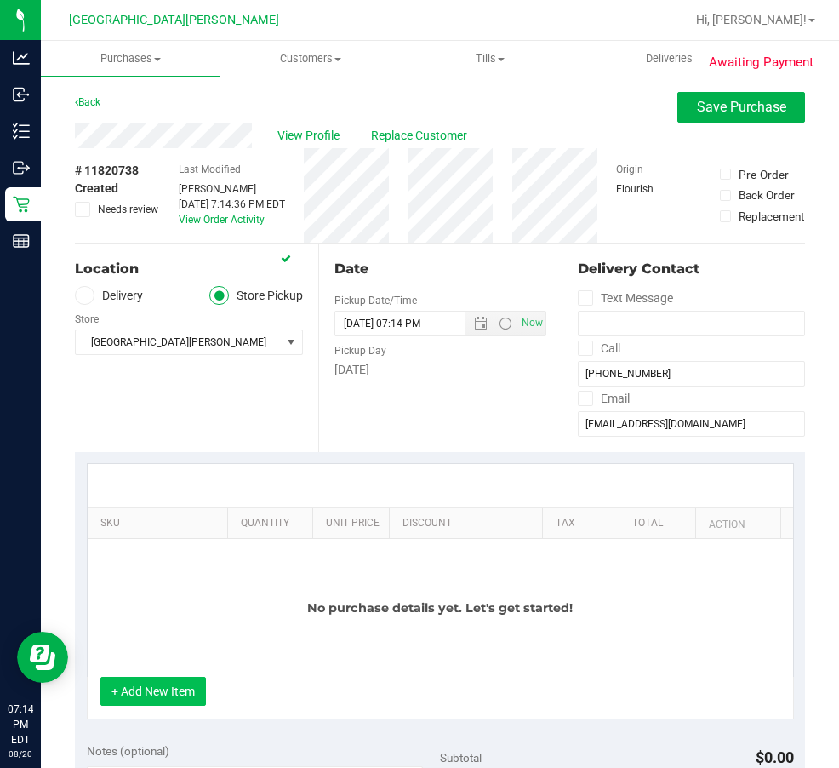
click at [193, 690] on button "+ Add New Item" at bounding box center [153, 691] width 106 height 29
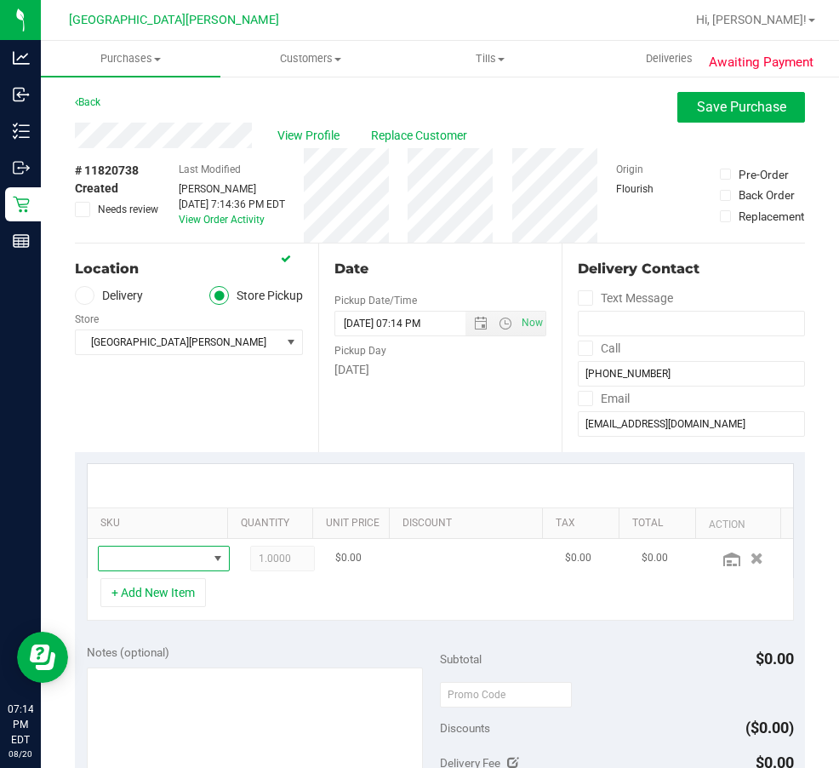
click at [157, 561] on span "NO DATA FOUND" at bounding box center [153, 558] width 109 height 24
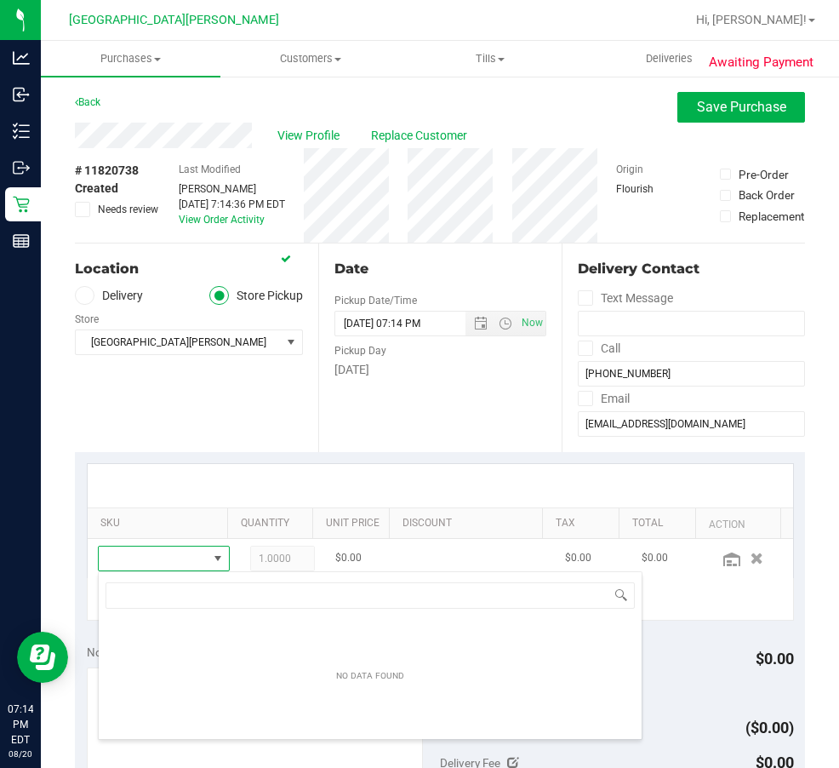
scroll to position [26, 94]
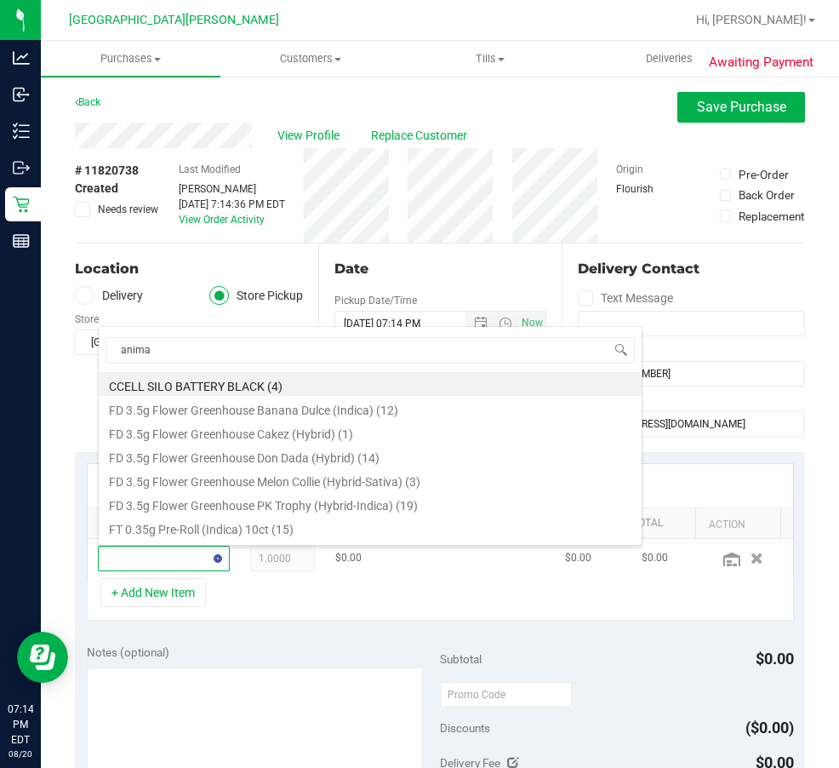
type input "animal"
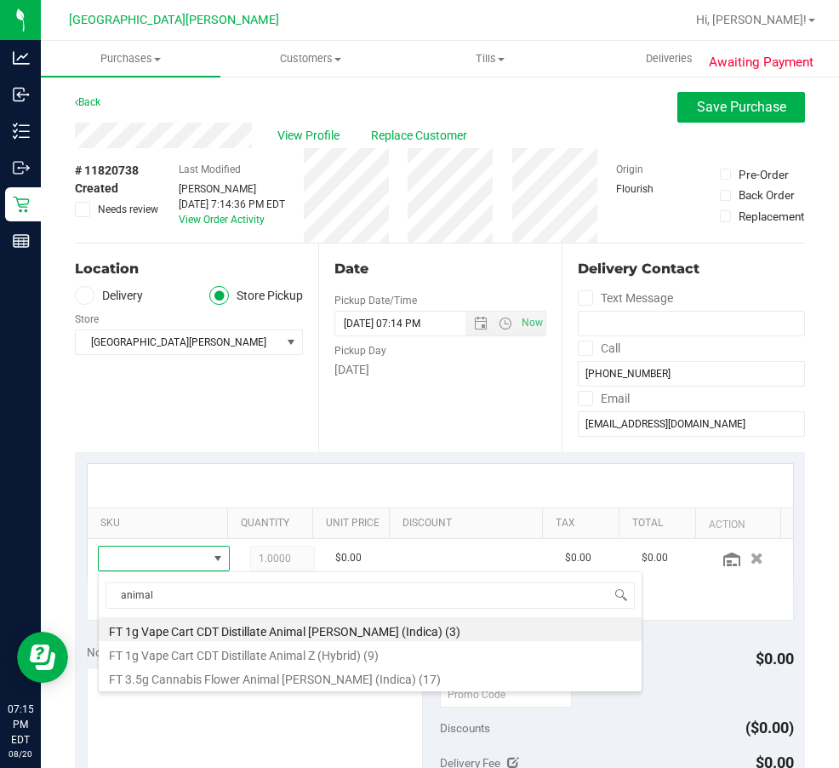
click at [234, 637] on li "FT 1g Vape Cart CDT Distillate Animal [PERSON_NAME] (Indica) (3)" at bounding box center [370, 629] width 543 height 24
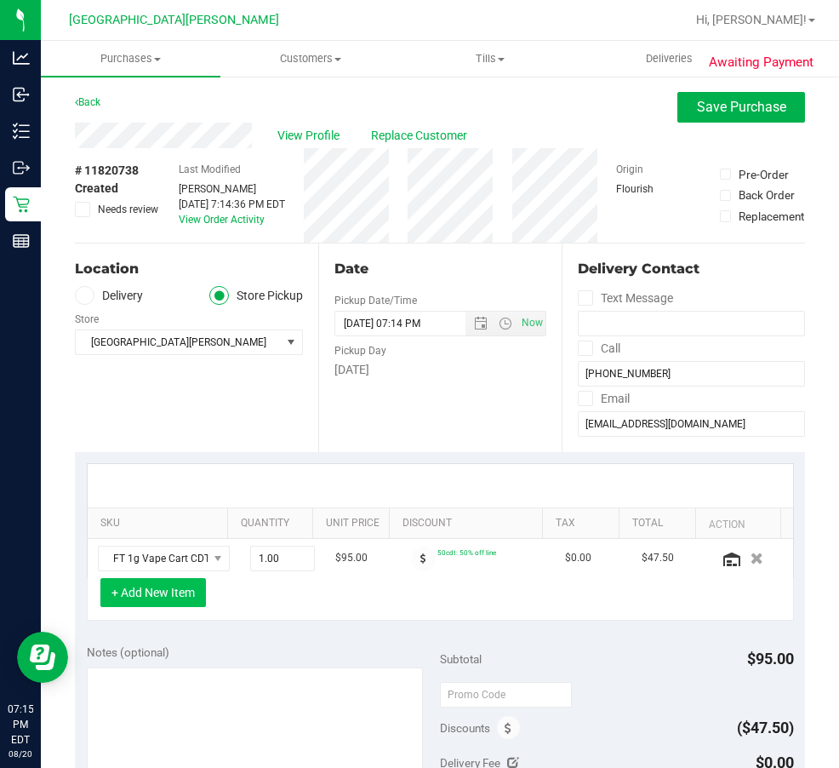
click at [177, 598] on button "+ Add New Item" at bounding box center [153, 592] width 106 height 29
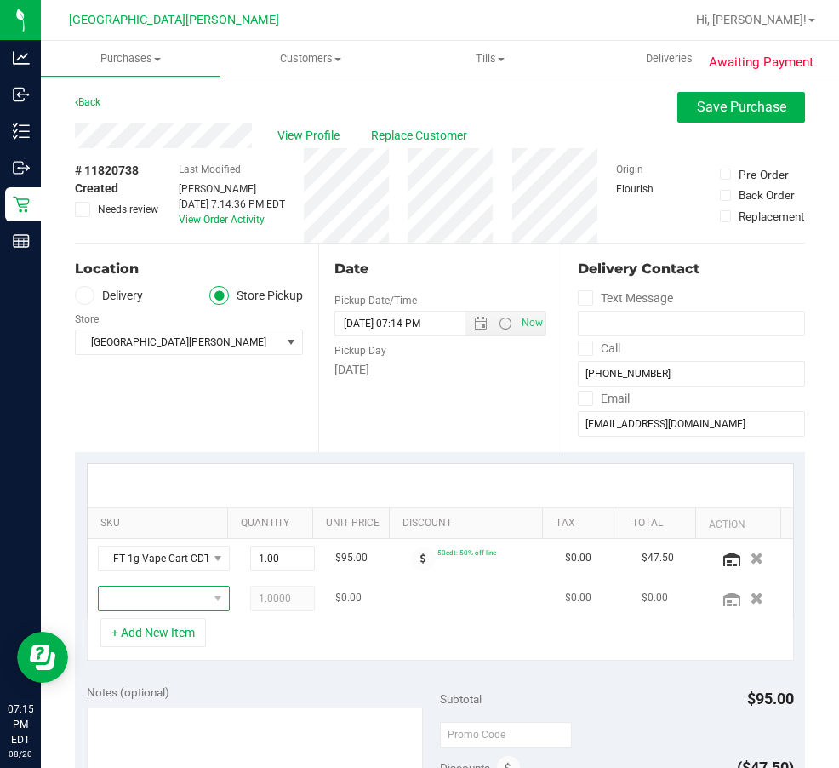
click at [207, 607] on span "NO DATA FOUND" at bounding box center [217, 598] width 21 height 24
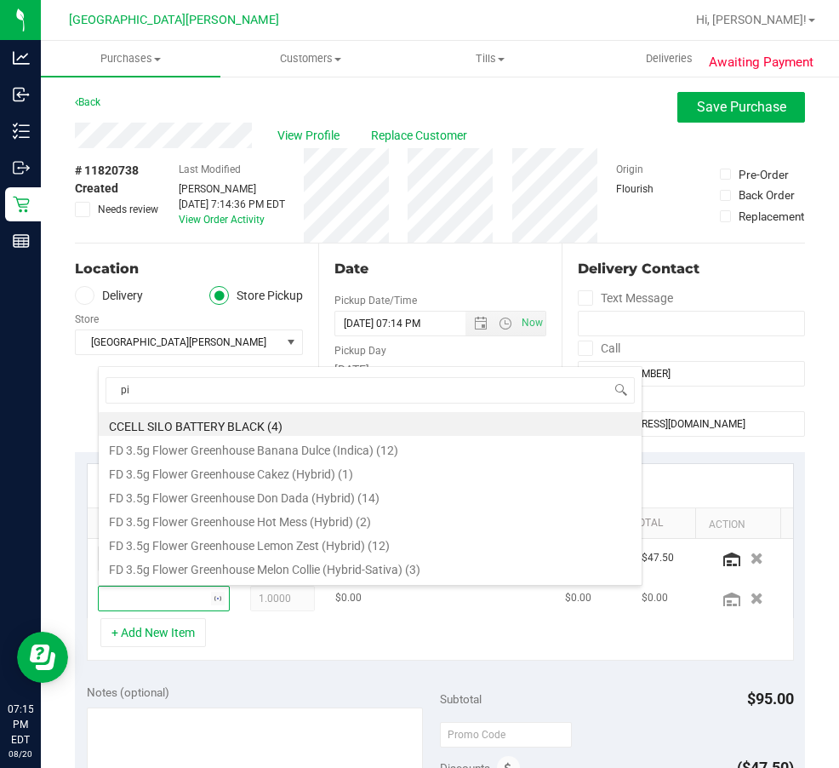
type input "pia"
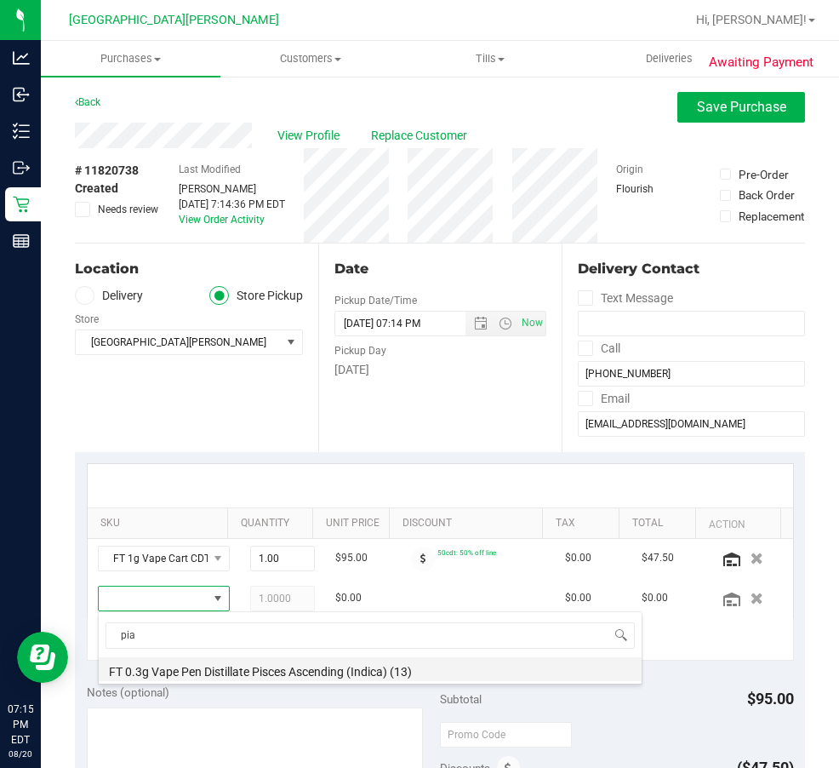
click at [192, 672] on li "FT 0.3g Vape Pen Distillate Pisces Ascending (Indica) (13)" at bounding box center [370, 669] width 543 height 24
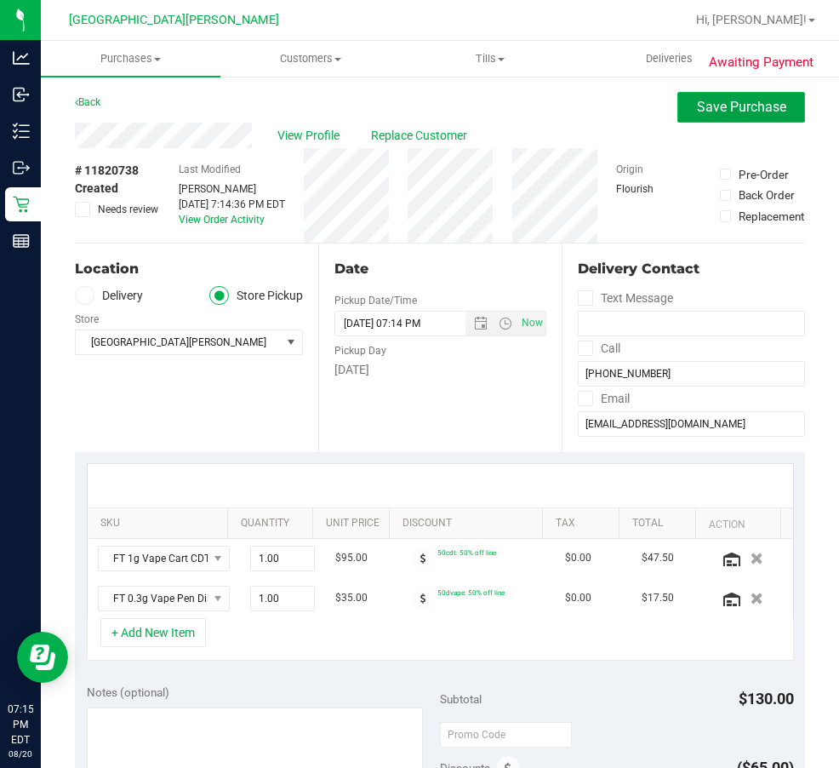
click at [734, 114] on span "Save Purchase" at bounding box center [741, 107] width 89 height 16
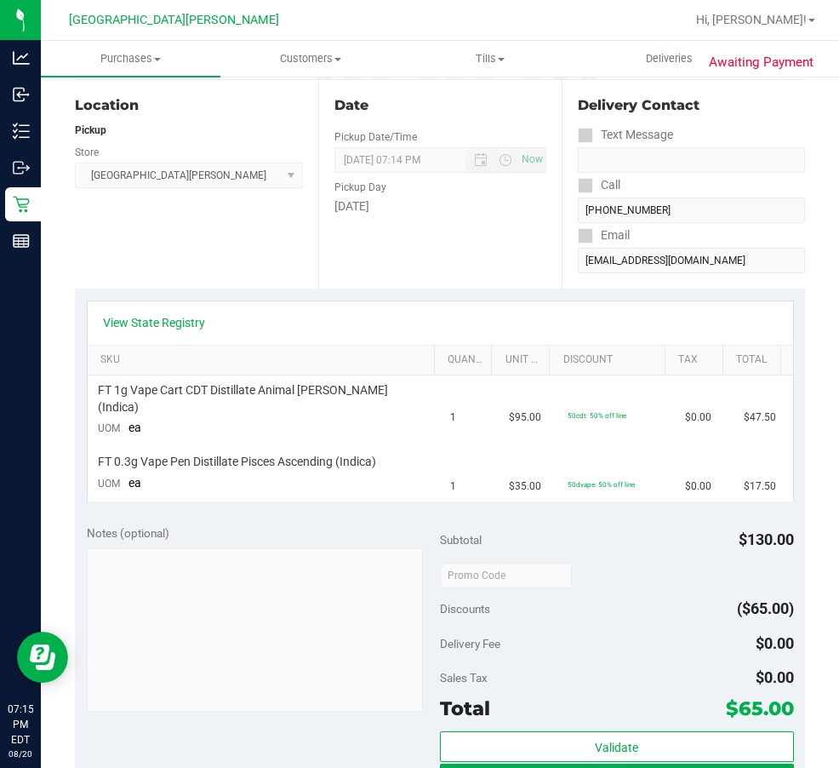
scroll to position [255, 0]
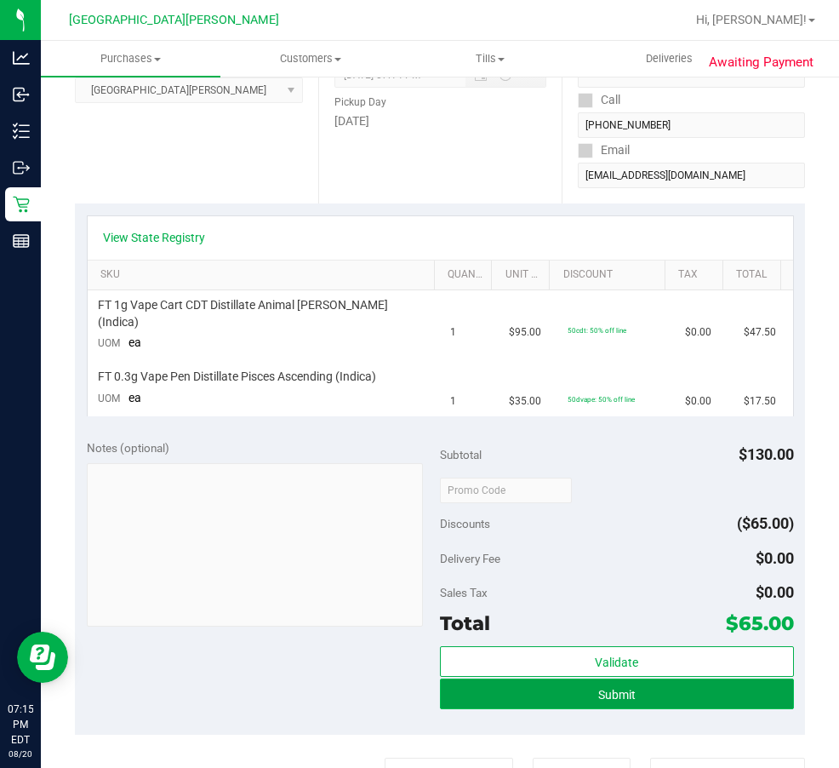
click at [593, 691] on button "Submit" at bounding box center [617, 693] width 354 height 31
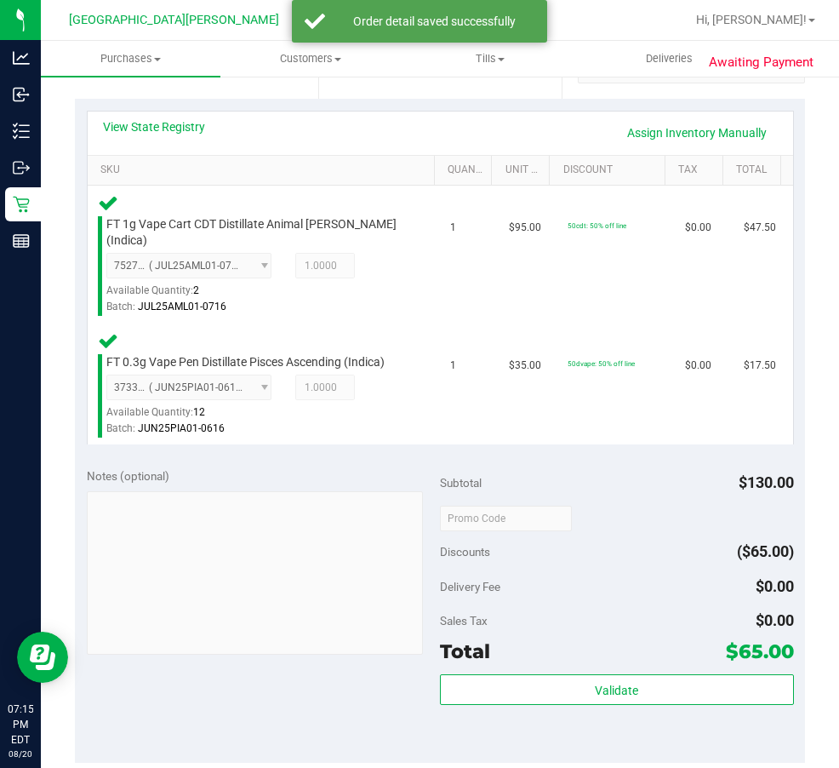
scroll to position [596, 0]
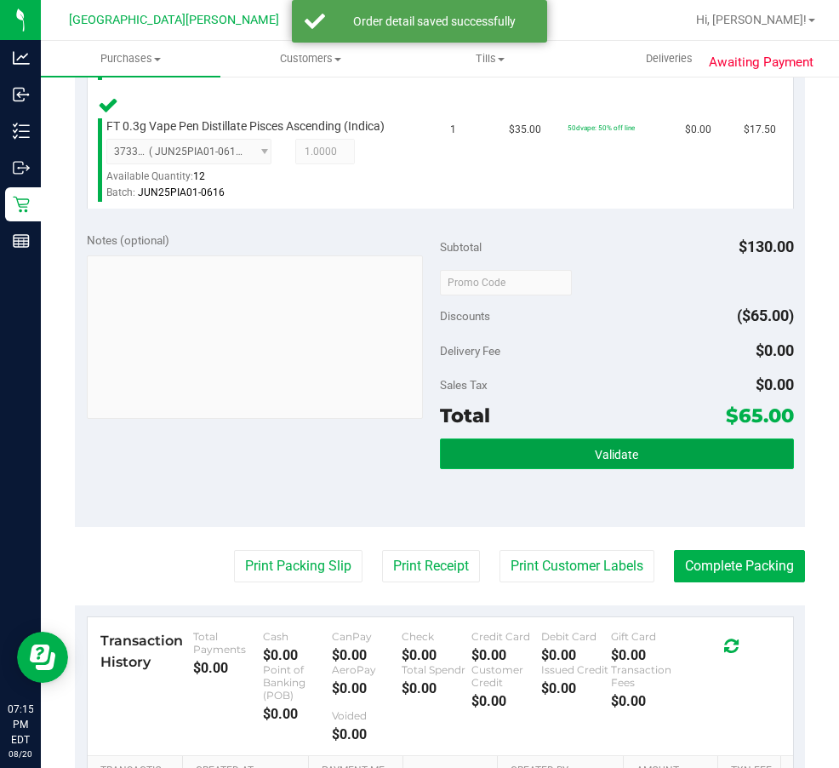
click at [614, 446] on button "Validate" at bounding box center [617, 453] width 354 height 31
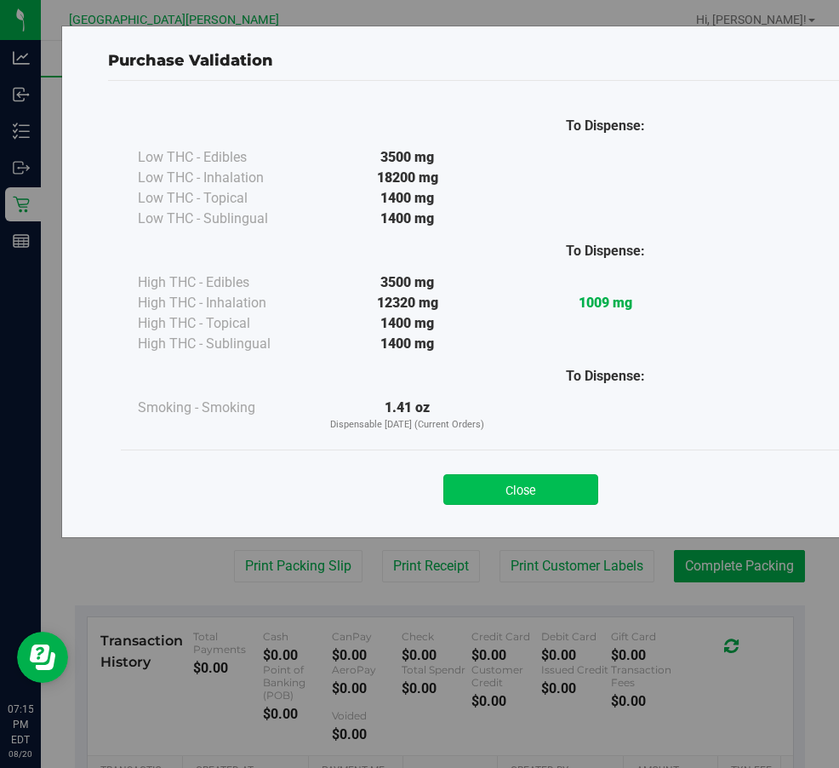
click at [518, 488] on button "Close" at bounding box center [520, 489] width 155 height 31
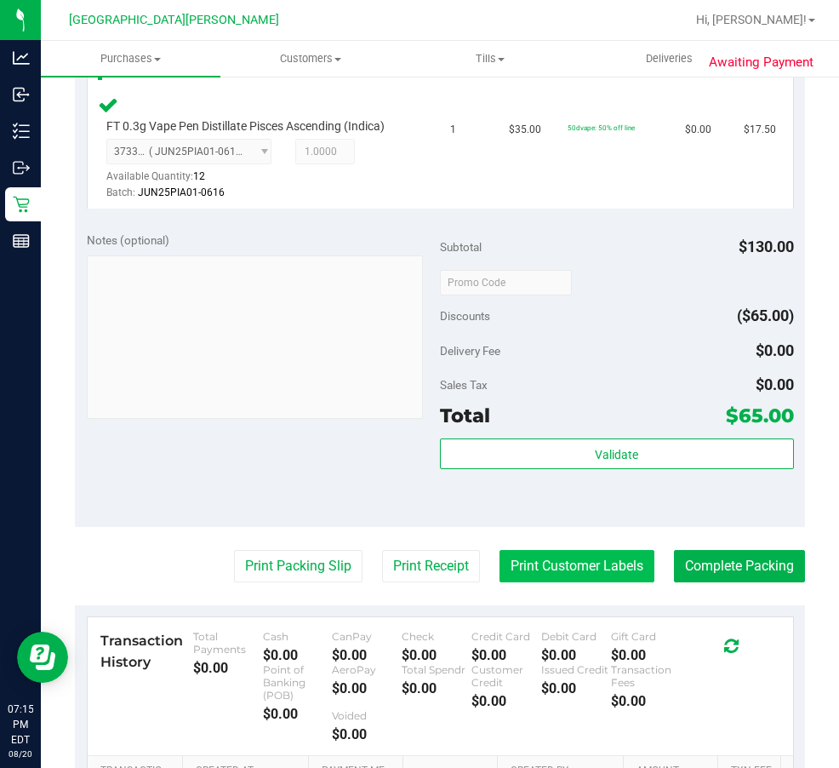
click at [553, 550] on button "Print Customer Labels" at bounding box center [577, 566] width 155 height 32
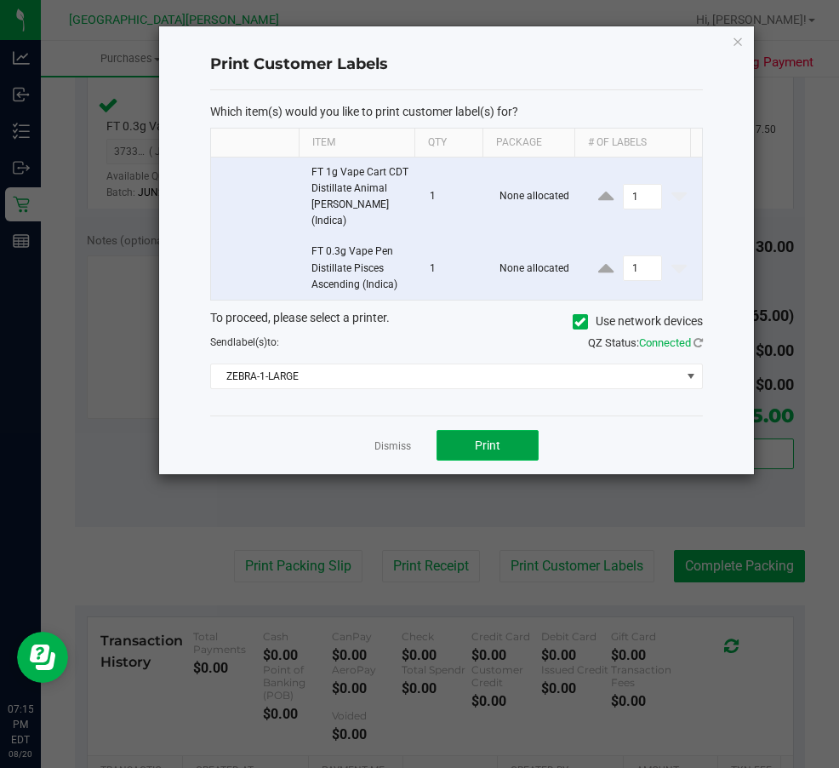
click at [476, 438] on span "Print" at bounding box center [488, 445] width 26 height 14
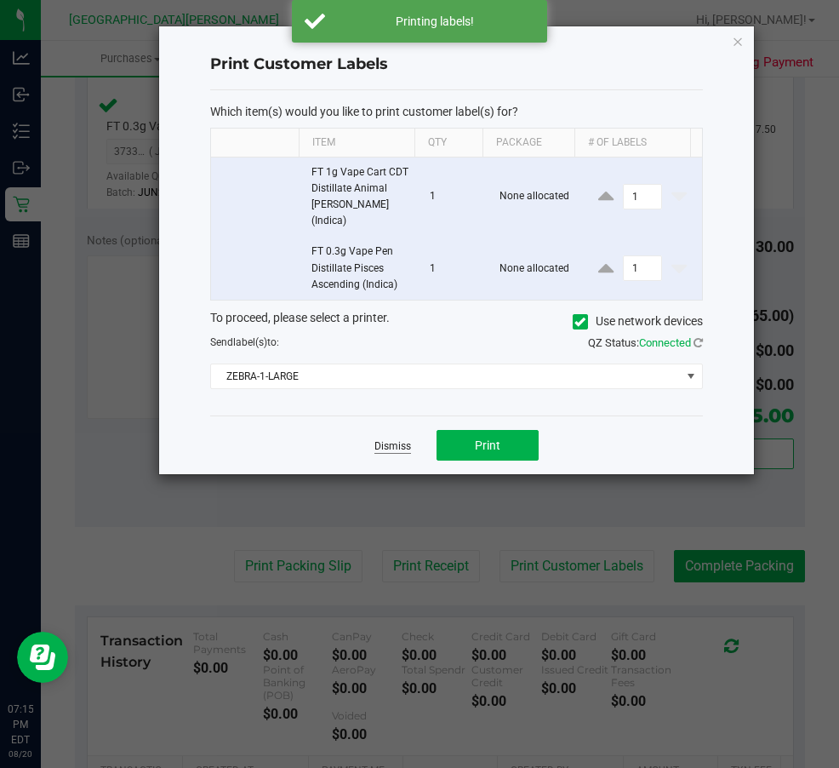
click at [392, 439] on link "Dismiss" at bounding box center [393, 446] width 37 height 14
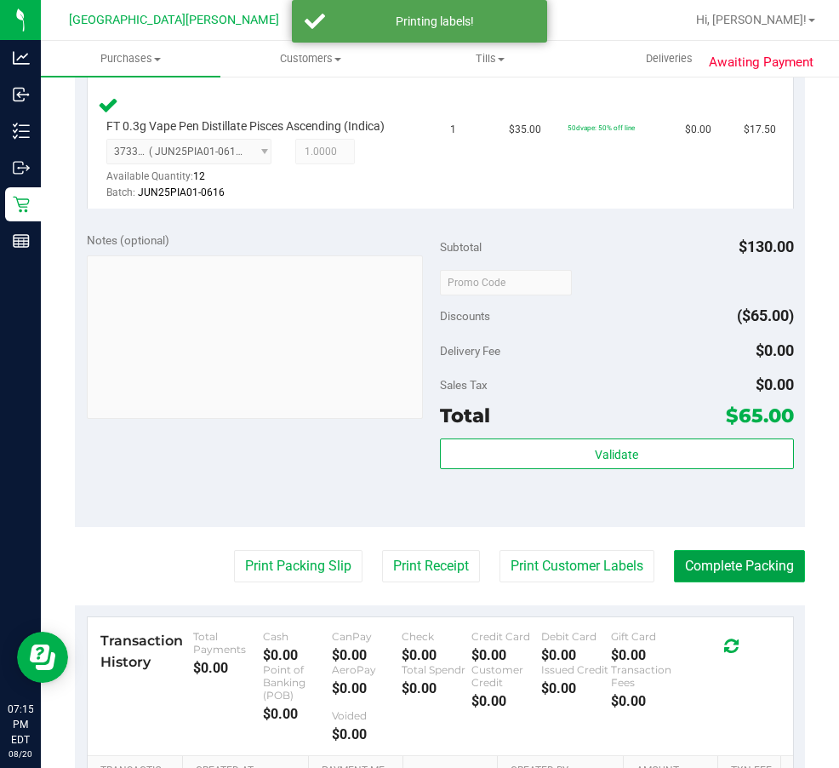
click at [714, 550] on button "Complete Packing" at bounding box center [739, 566] width 131 height 32
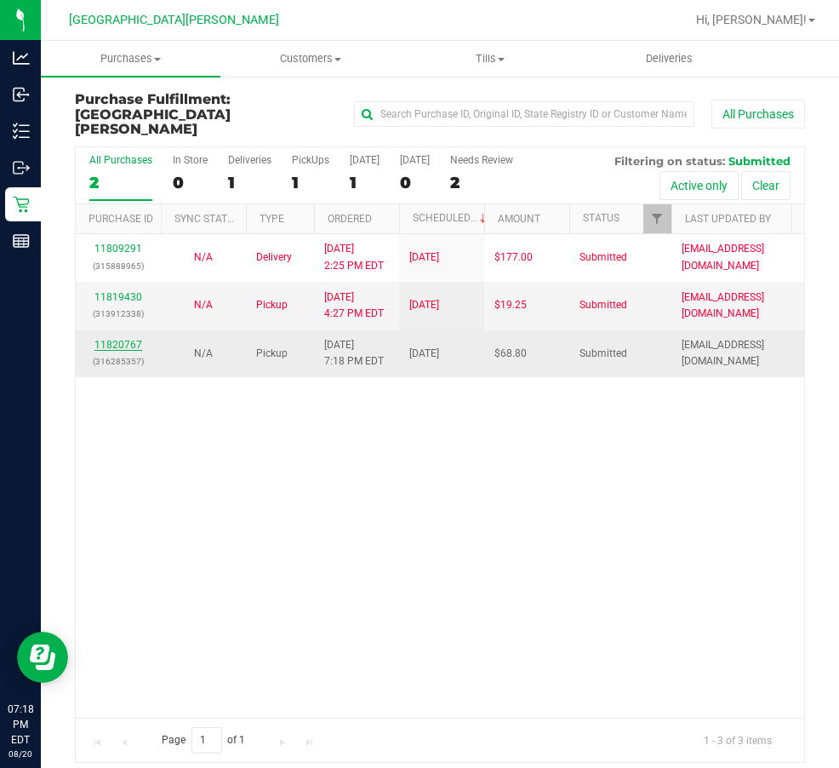
click at [136, 339] on link "11820767" at bounding box center [118, 345] width 48 height 12
